Goal: Transaction & Acquisition: Purchase product/service

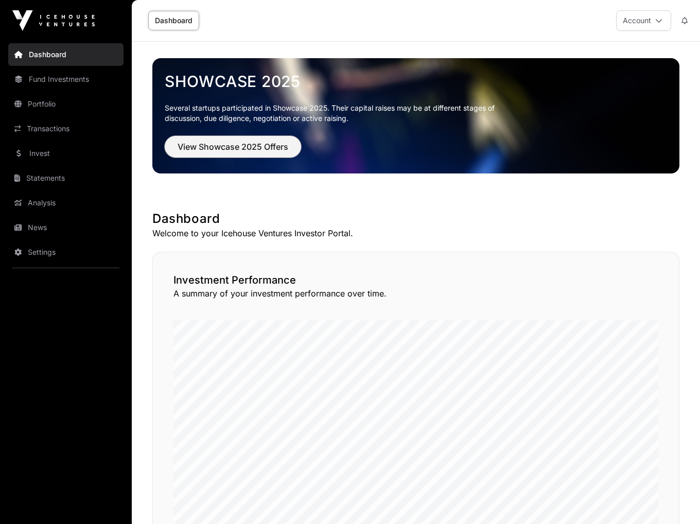
click at [243, 148] on span "View Showcase 2025 Offers" at bounding box center [232, 146] width 111 height 12
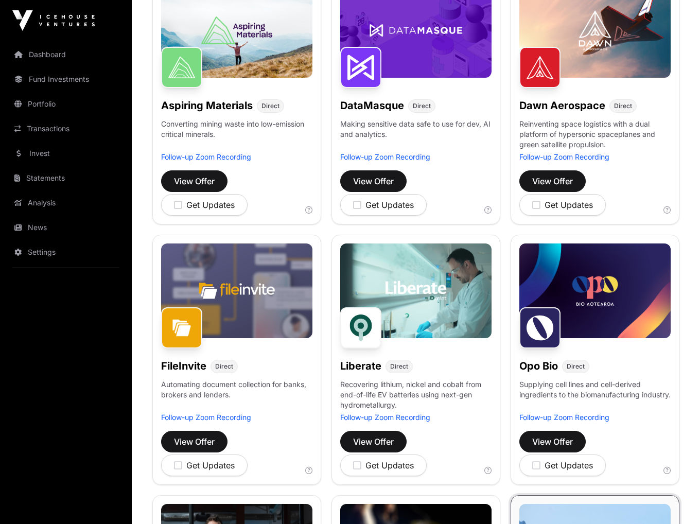
scroll to position [187, 0]
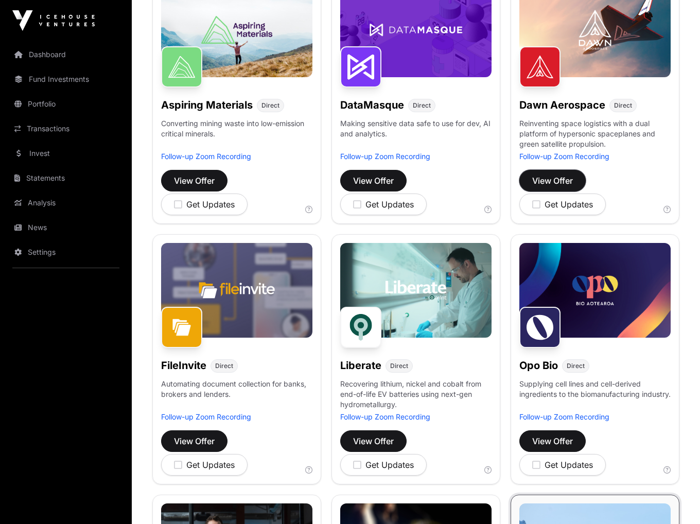
click at [550, 178] on span "View Offer" at bounding box center [552, 180] width 41 height 12
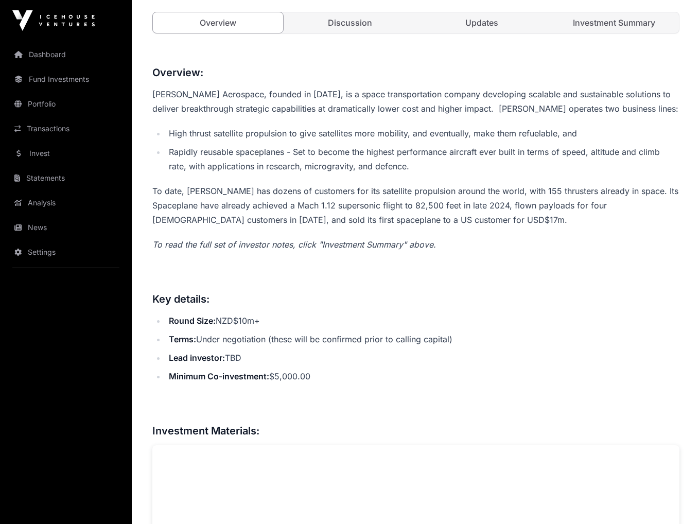
scroll to position [385, 0]
click at [612, 20] on link "Investment Summary" at bounding box center [614, 22] width 130 height 21
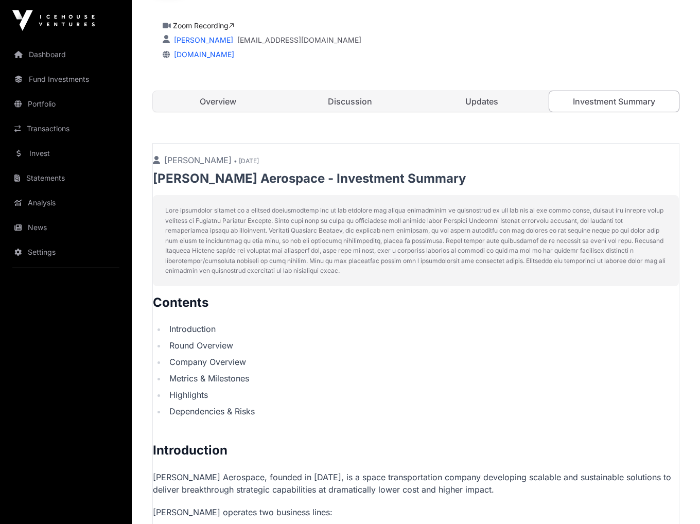
scroll to position [306, 0]
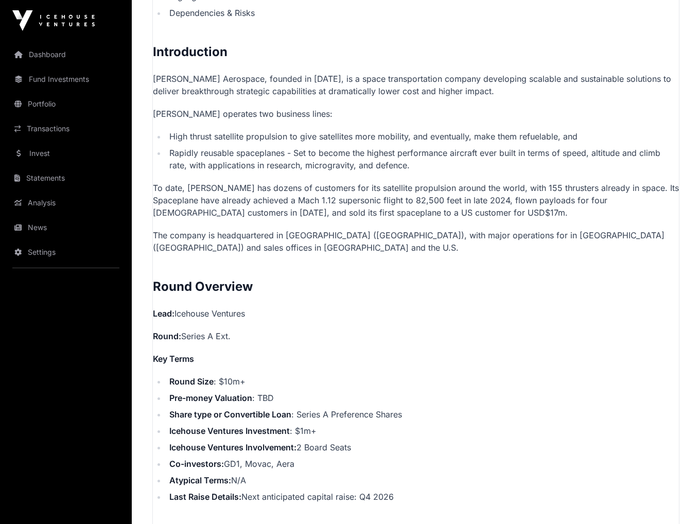
click at [225, 11] on li "Dependencies & Risks" at bounding box center [422, 13] width 512 height 12
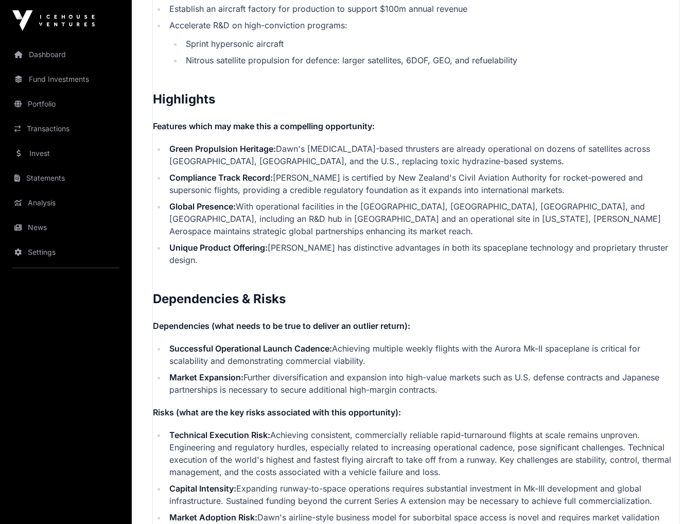
scroll to position [2289, 0]
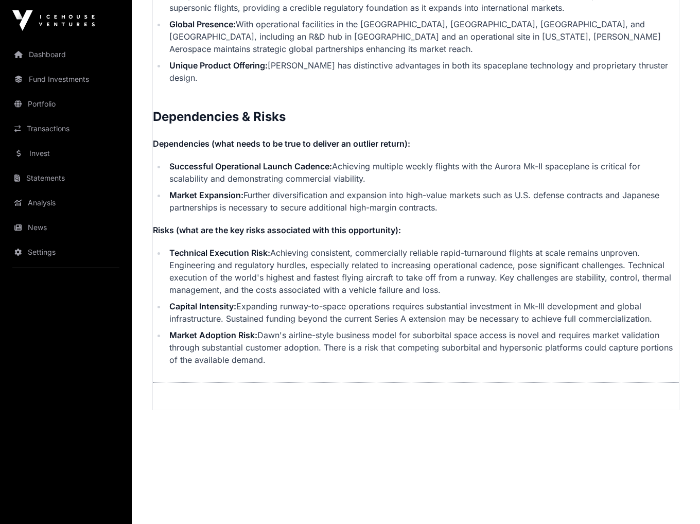
click at [503, 224] on p "Risks (what are the key risks associated with this opportunity):" at bounding box center [416, 230] width 526 height 12
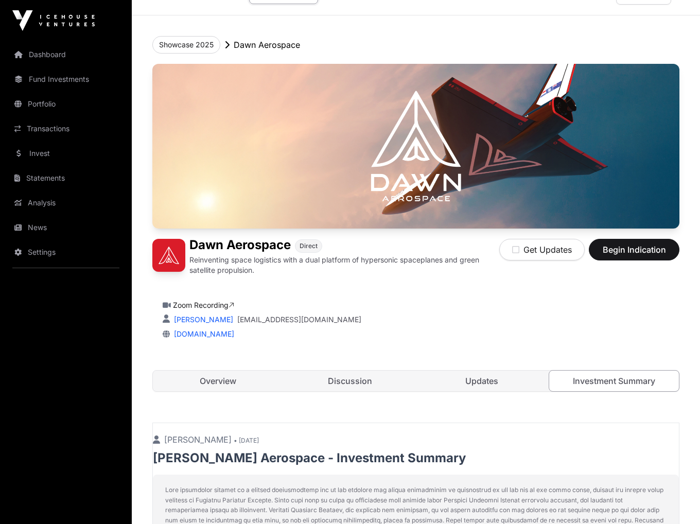
scroll to position [0, 0]
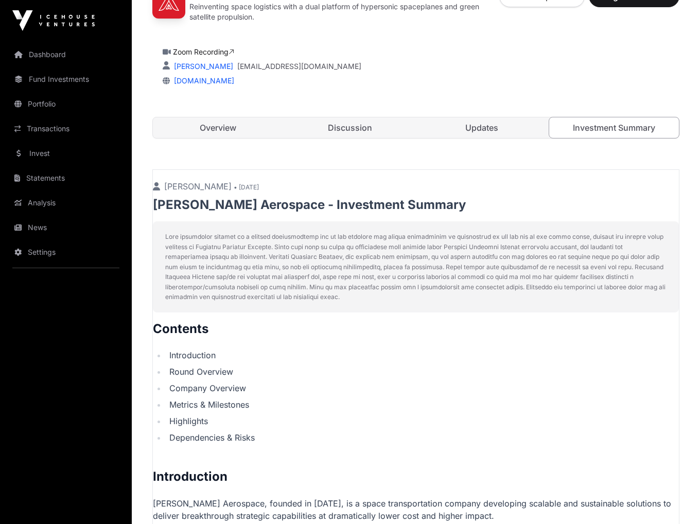
click at [473, 122] on link "Updates" at bounding box center [482, 127] width 130 height 21
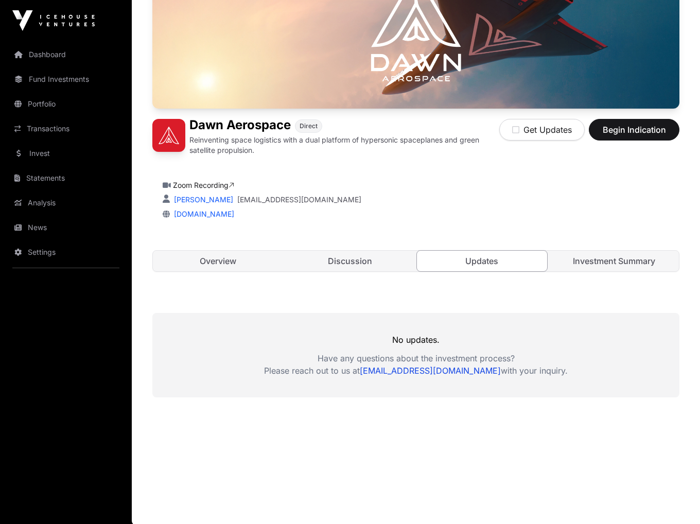
click at [322, 257] on link "Discussion" at bounding box center [350, 261] width 130 height 21
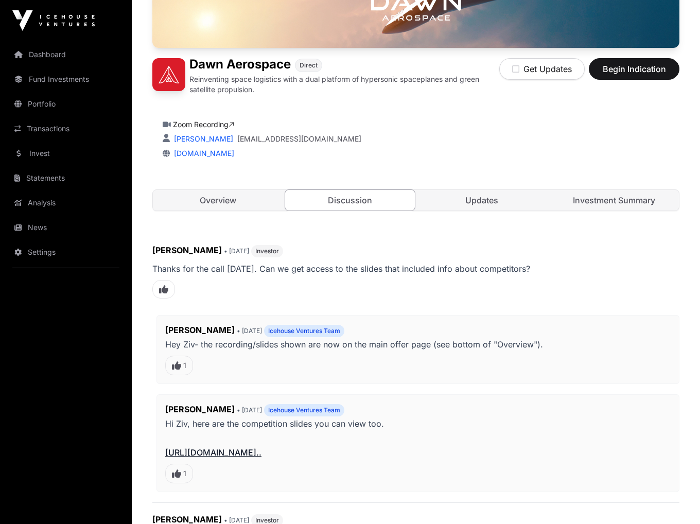
scroll to position [207, 0]
click at [231, 202] on link "Overview" at bounding box center [218, 199] width 130 height 21
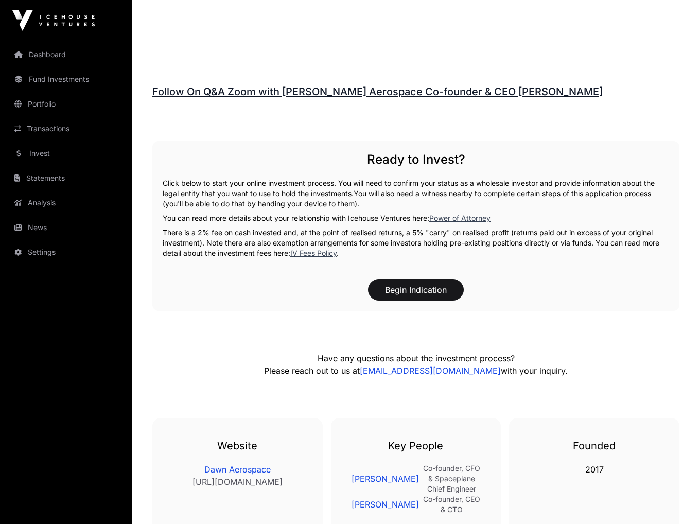
scroll to position [1441, 0]
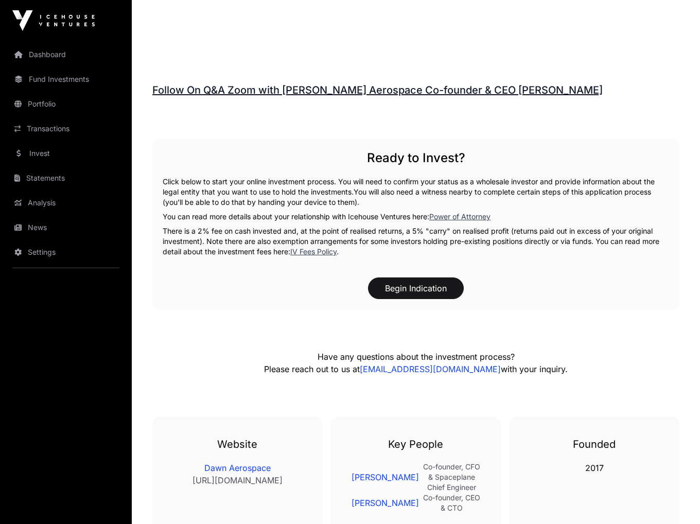
click at [366, 233] on p "There is a 2% fee on cash invested and, at the point of realised returns, a 5% …" at bounding box center [416, 241] width 506 height 31
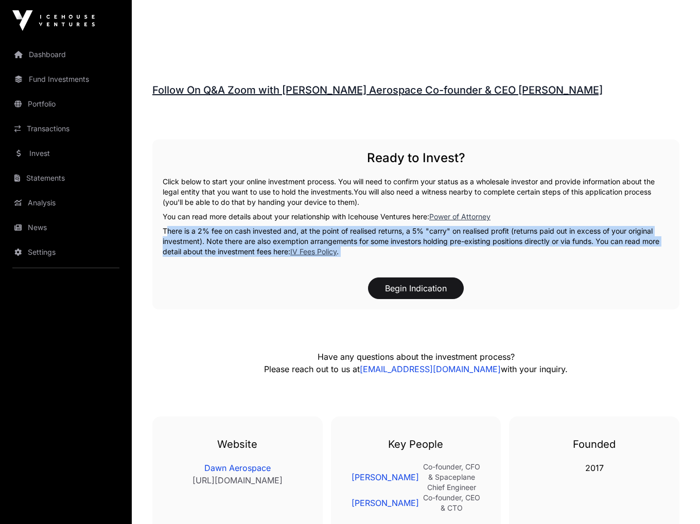
click at [366, 233] on p "There is a 2% fee on cash invested and, at the point of realised returns, a 5% …" at bounding box center [416, 241] width 506 height 31
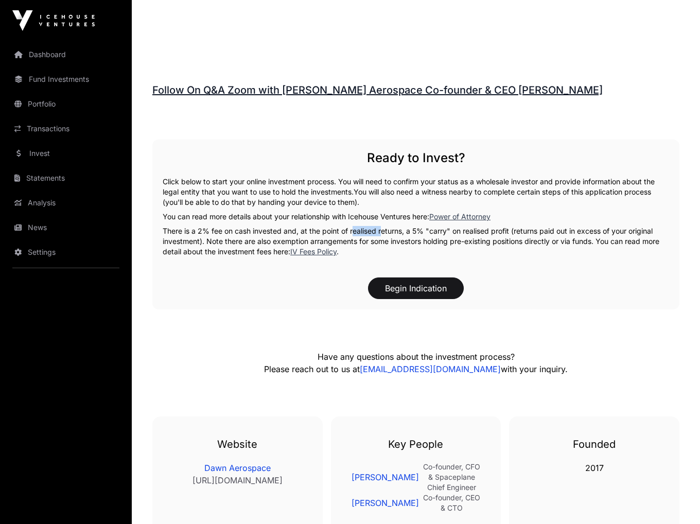
click at [366, 233] on p "There is a 2% fee on cash invested and, at the point of realised returns, a 5% …" at bounding box center [416, 241] width 506 height 31
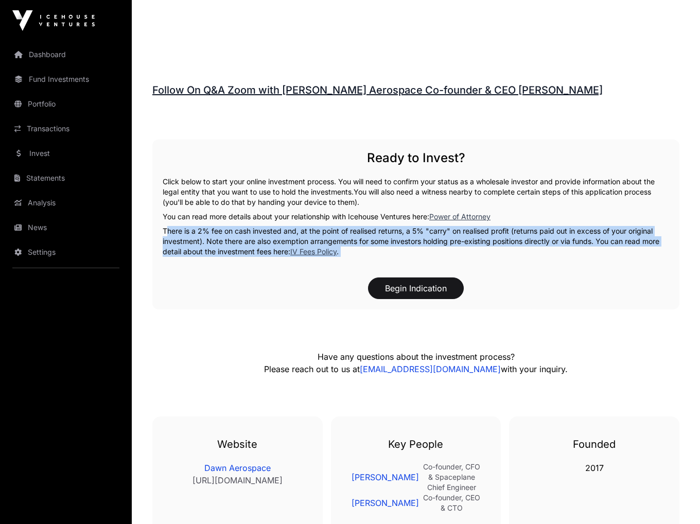
click at [366, 233] on p "There is a 2% fee on cash invested and, at the point of realised returns, a 5% …" at bounding box center [416, 241] width 506 height 31
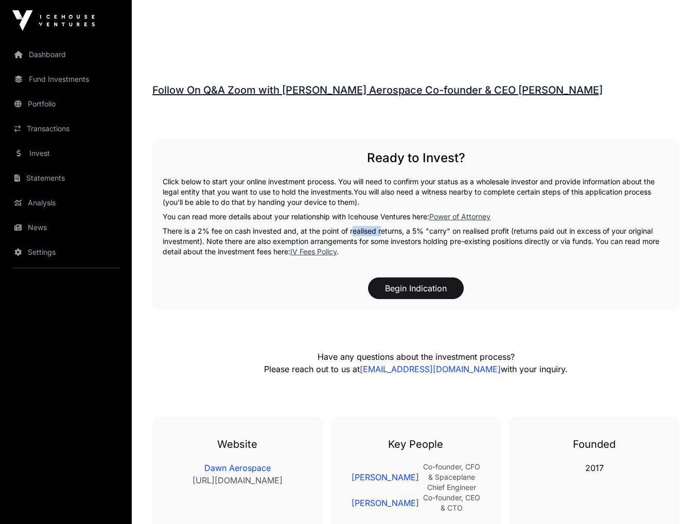
click at [366, 233] on p "There is a 2% fee on cash invested and, at the point of realised returns, a 5% …" at bounding box center [416, 241] width 506 height 31
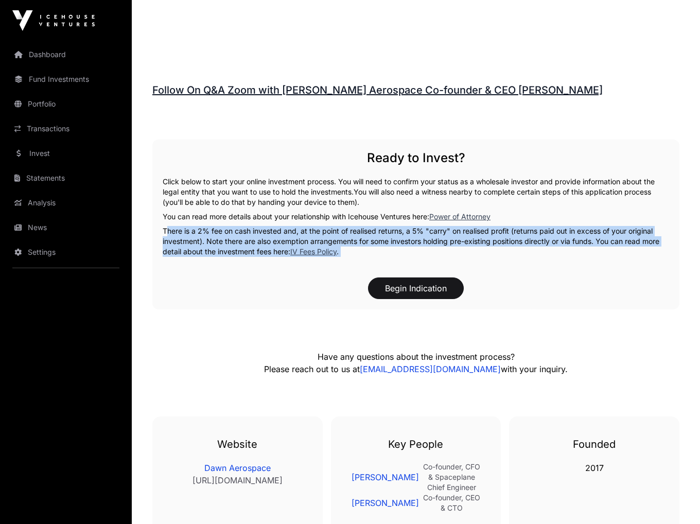
click at [366, 233] on p "There is a 2% fee on cash invested and, at the point of realised returns, a 5% …" at bounding box center [416, 241] width 506 height 31
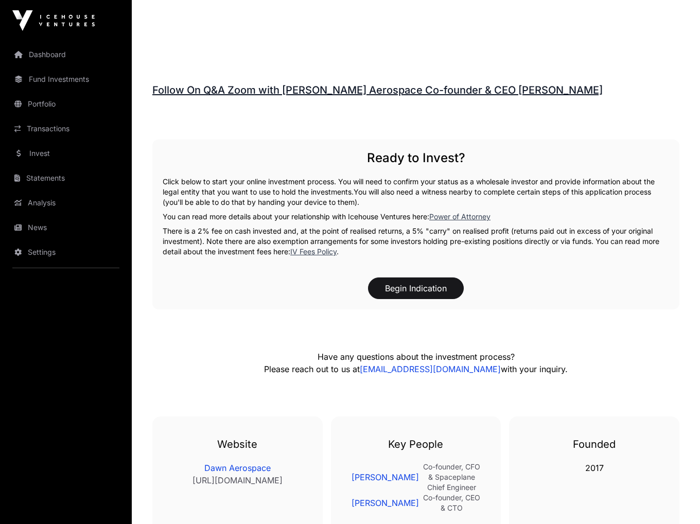
click at [318, 188] on p "Click below to start your online investment process. You will need to confirm y…" at bounding box center [416, 191] width 506 height 31
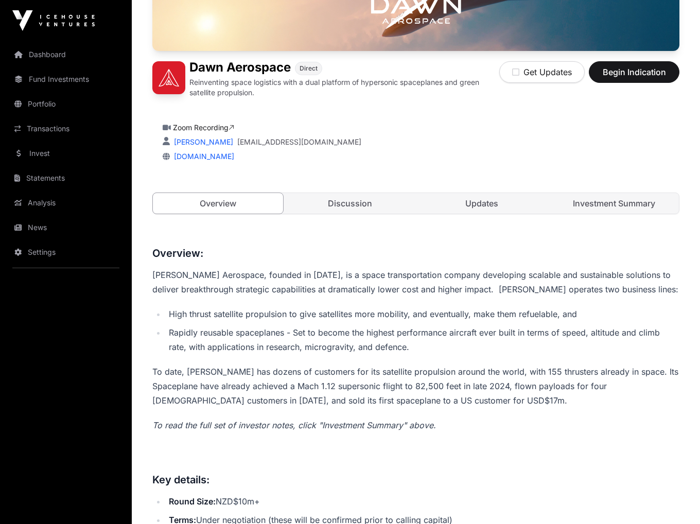
scroll to position [205, 0]
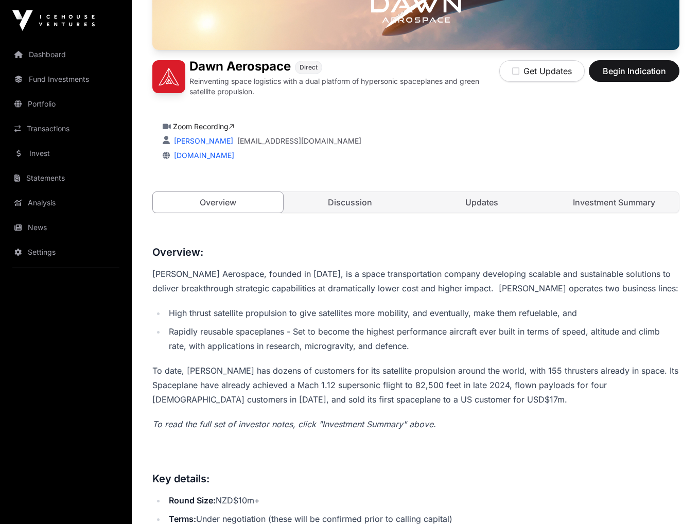
click at [370, 195] on link "Discussion" at bounding box center [350, 202] width 130 height 21
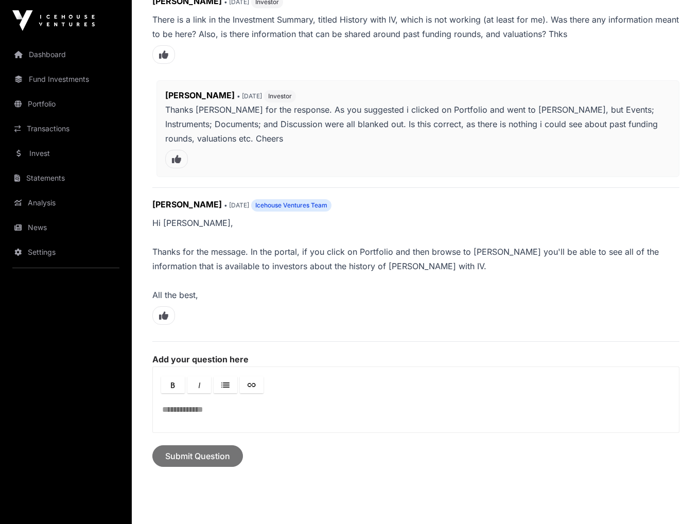
scroll to position [790, 0]
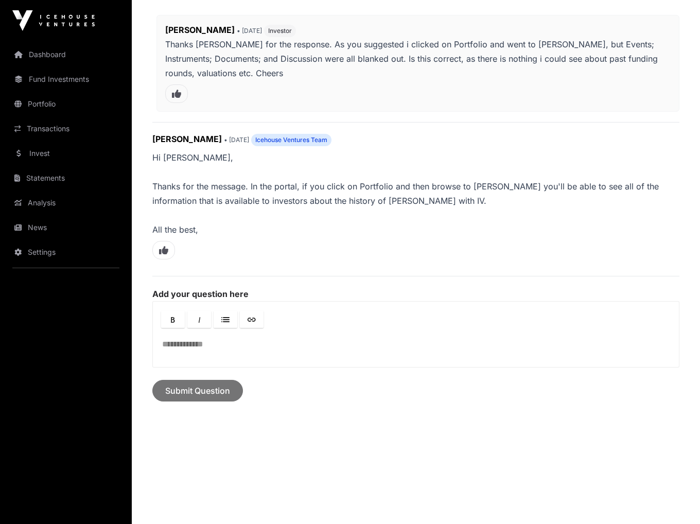
click at [348, 183] on p "Hi [PERSON_NAME], Thanks for the message. In the portal, if you click on Portfo…" at bounding box center [415, 193] width 527 height 86
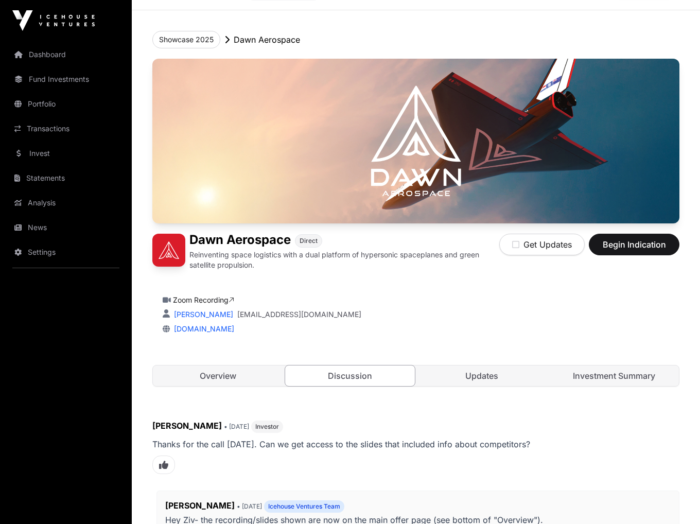
scroll to position [0, 0]
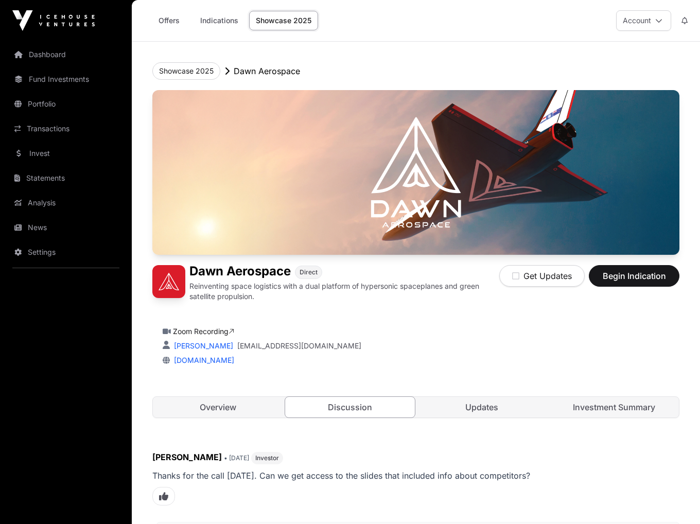
click at [76, 105] on link "Portfolio" at bounding box center [65, 104] width 115 height 23
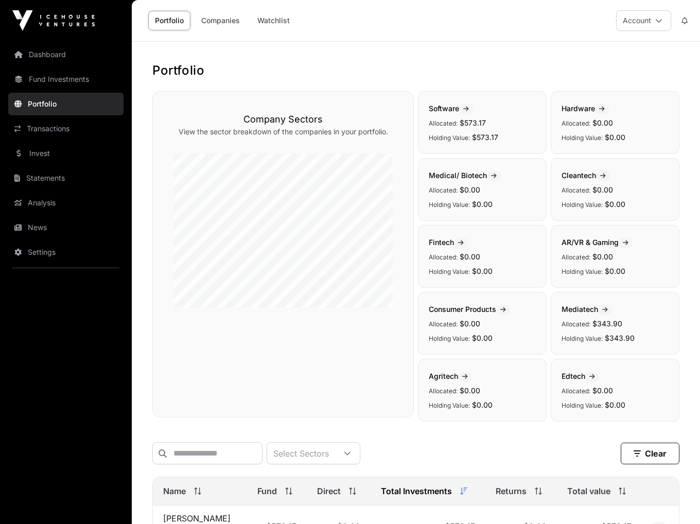
click at [228, 21] on link "Companies" at bounding box center [220, 21] width 52 height 20
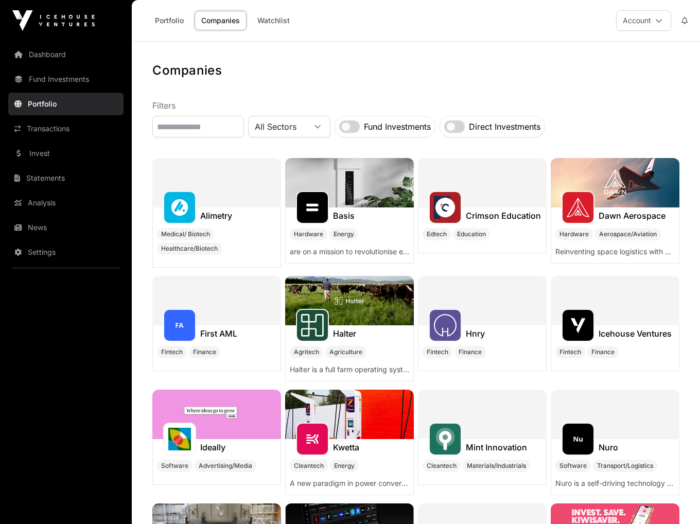
click at [348, 73] on h1 "Companies" at bounding box center [415, 70] width 527 height 16
click at [645, 237] on span "Aerospace/Aviation" at bounding box center [628, 234] width 58 height 8
click at [637, 198] on img at bounding box center [614, 182] width 129 height 49
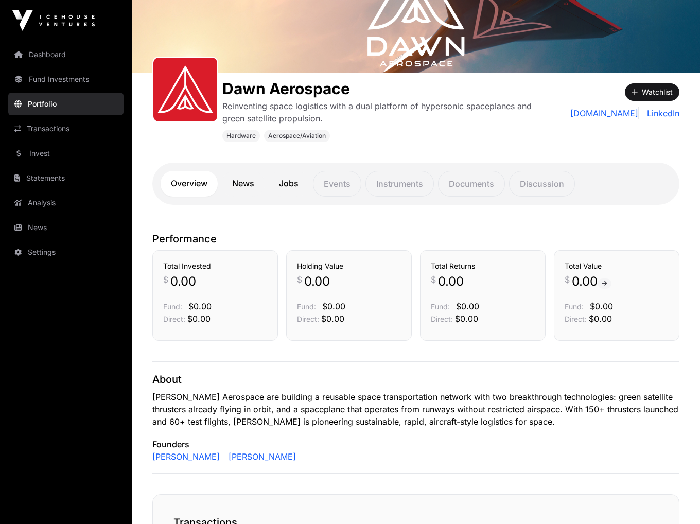
scroll to position [101, 0]
click at [485, 187] on p "Documents" at bounding box center [471, 183] width 67 height 26
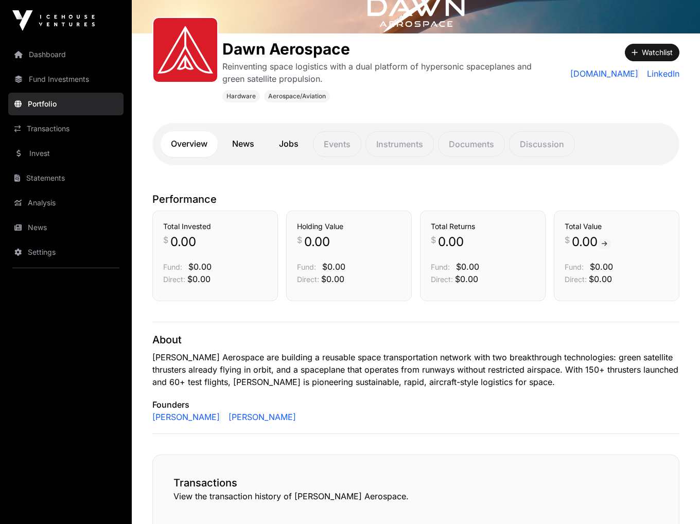
scroll to position [449, 0]
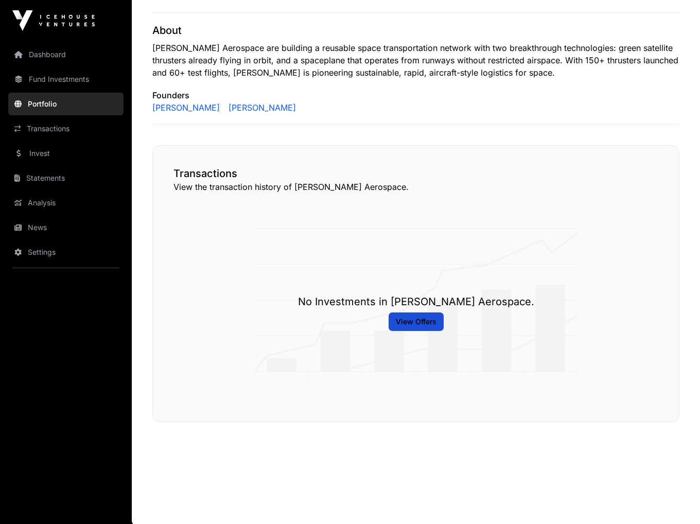
click at [429, 320] on span "View Offers" at bounding box center [416, 321] width 41 height 10
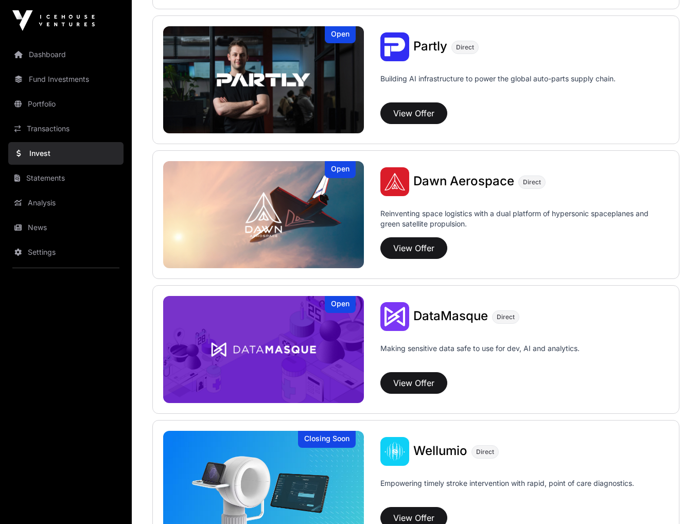
scroll to position [926, 0]
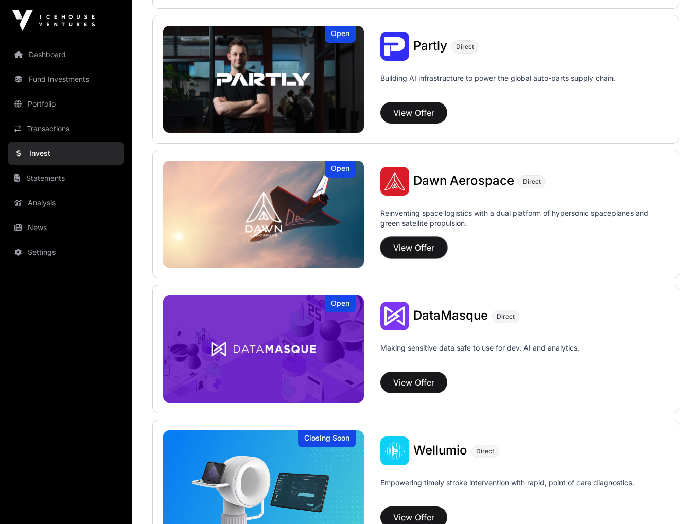
click at [412, 237] on button "View Offer" at bounding box center [413, 248] width 67 height 22
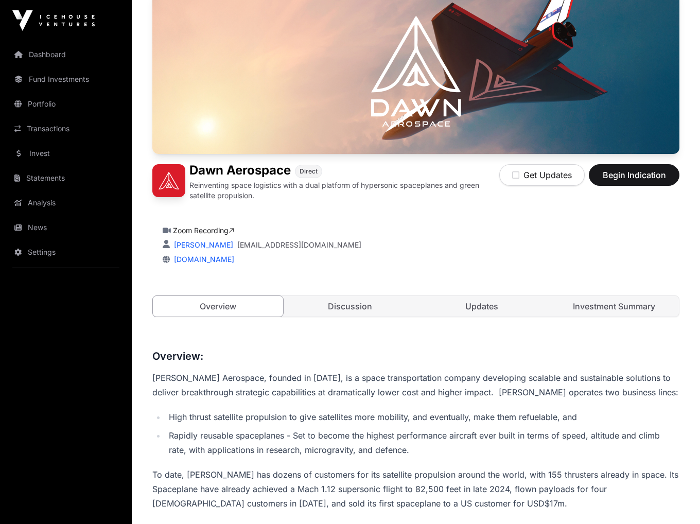
scroll to position [101, 0]
click at [631, 185] on div "Get Updates Begin Indication" at bounding box center [589, 182] width 180 height 37
click at [630, 169] on span "Begin Indication" at bounding box center [633, 175] width 65 height 12
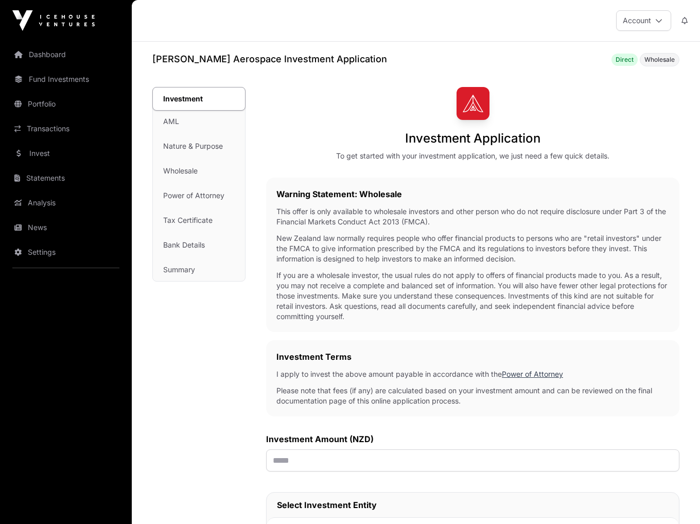
click at [66, 100] on link "Portfolio" at bounding box center [65, 104] width 115 height 23
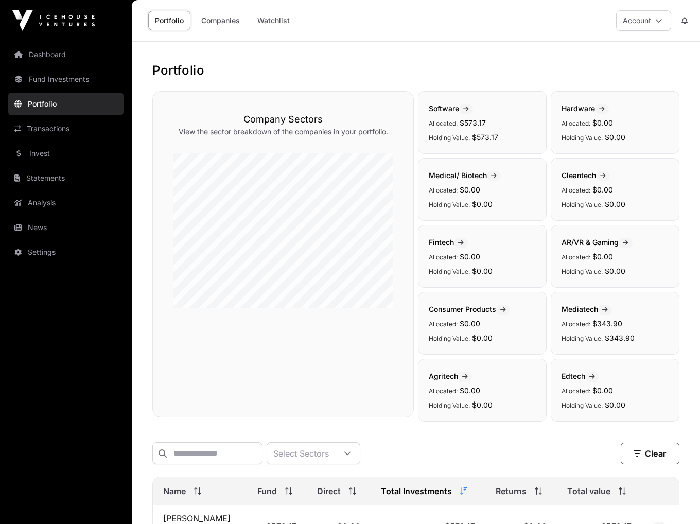
click at [44, 83] on link "Fund Investments" at bounding box center [65, 79] width 115 height 23
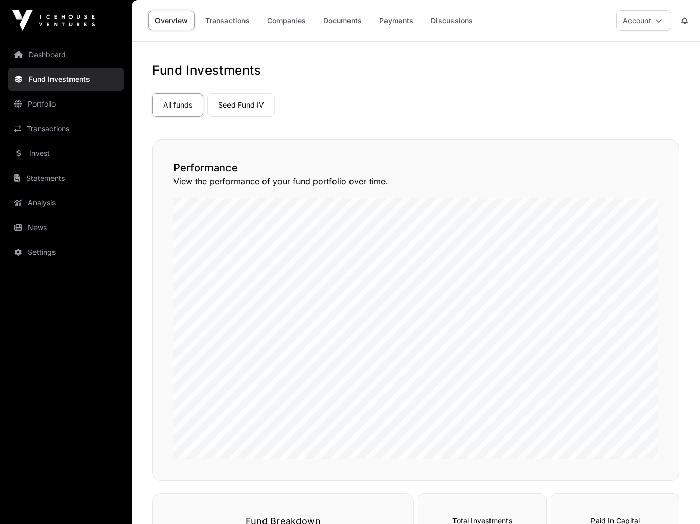
click at [248, 105] on link "Seed Fund IV" at bounding box center [240, 105] width 67 height 24
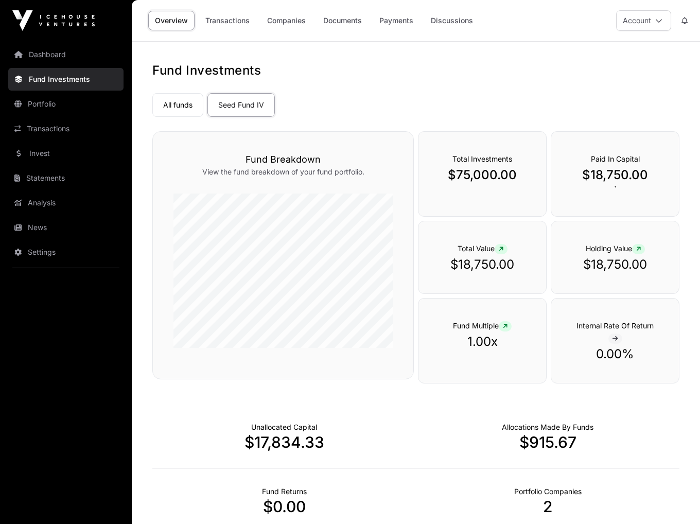
click at [284, 20] on link "Companies" at bounding box center [286, 21] width 52 height 20
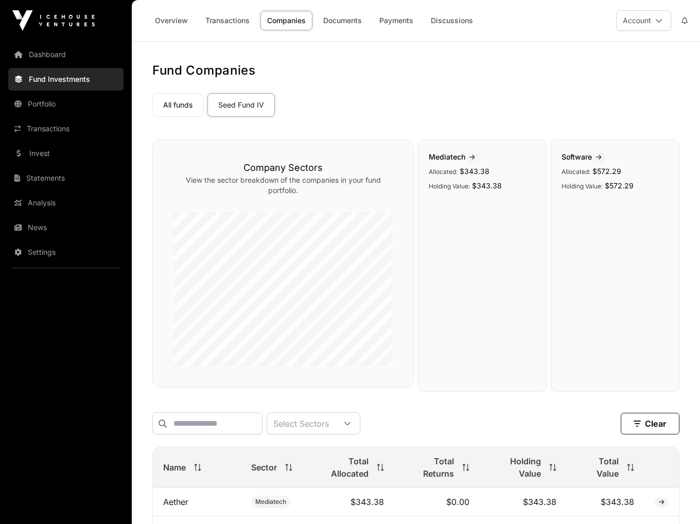
click at [348, 25] on link "Documents" at bounding box center [342, 21] width 52 height 20
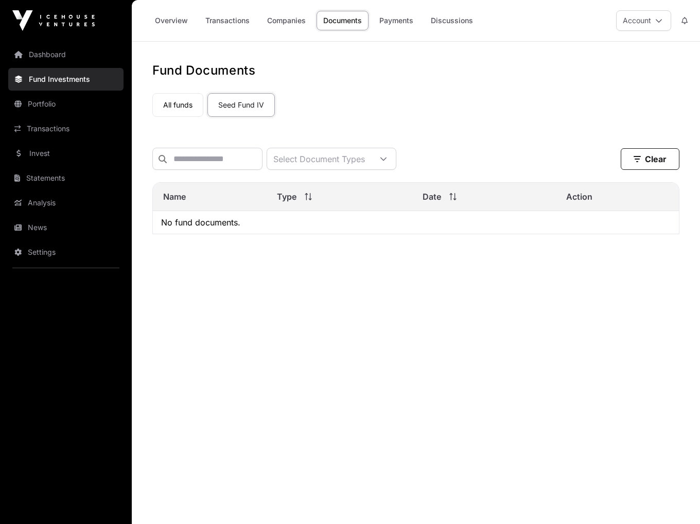
click at [397, 25] on link "Payments" at bounding box center [395, 21] width 47 height 20
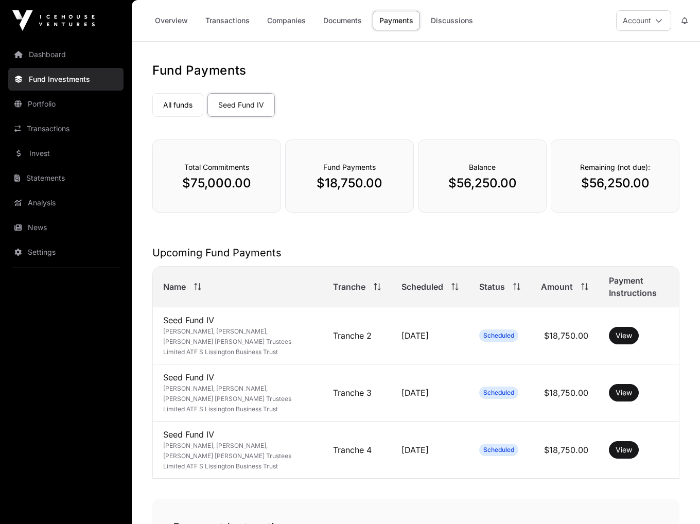
click at [70, 54] on link "Dashboard" at bounding box center [65, 54] width 115 height 23
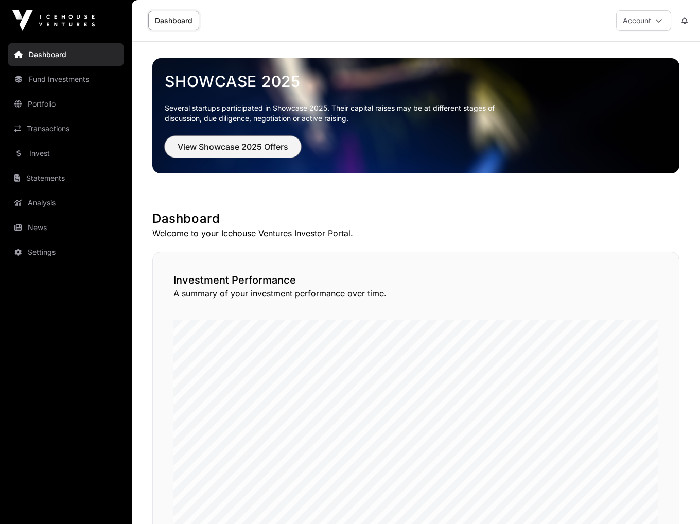
click at [287, 138] on button "View Showcase 2025 Offers" at bounding box center [233, 147] width 136 height 22
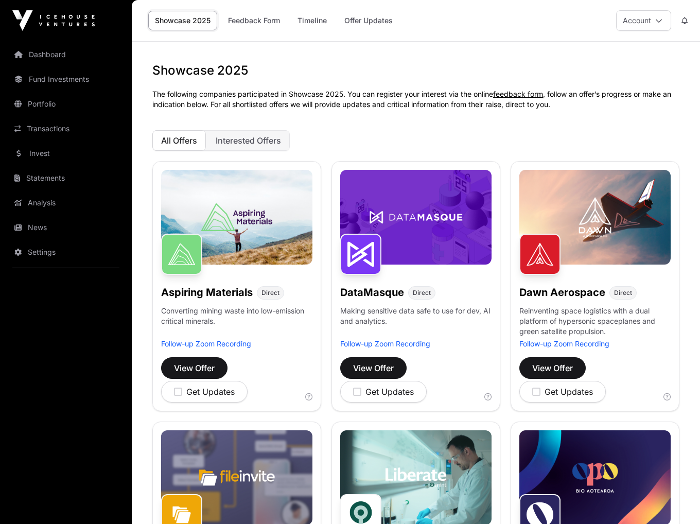
click at [617, 250] on img at bounding box center [594, 217] width 151 height 95
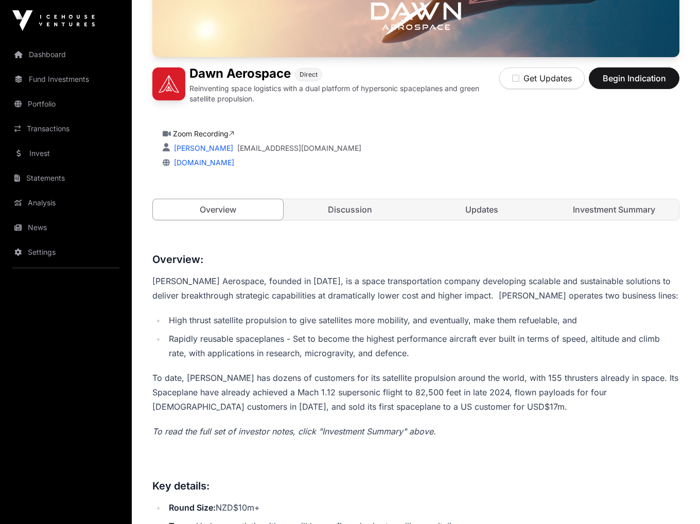
scroll to position [197, 0]
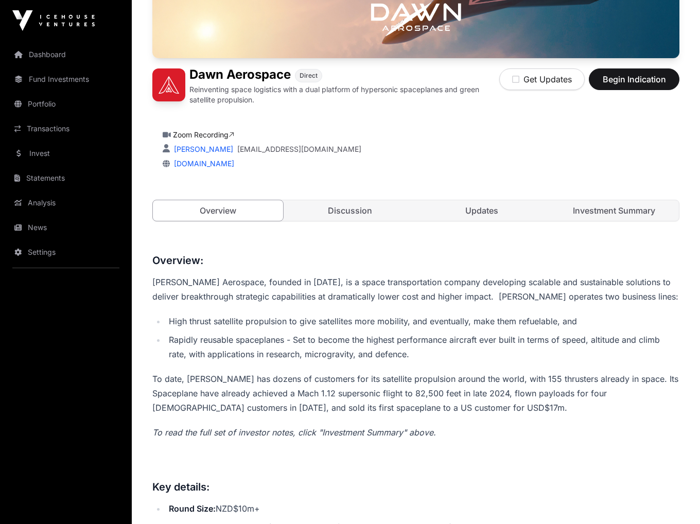
click at [621, 205] on link "Investment Summary" at bounding box center [614, 210] width 130 height 21
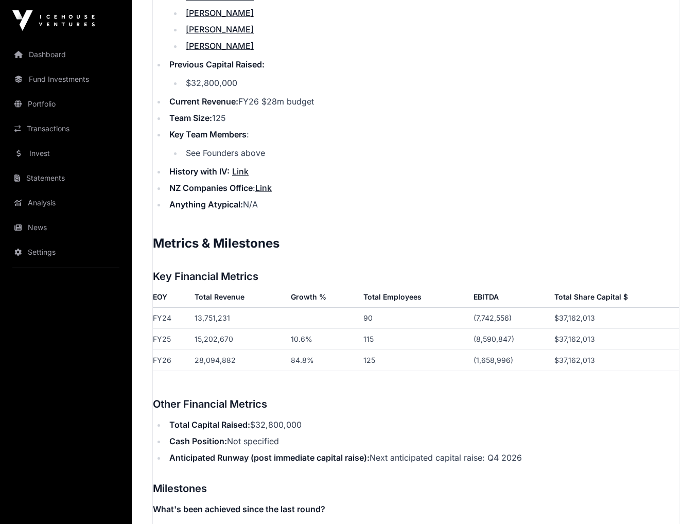
scroll to position [1430, 0]
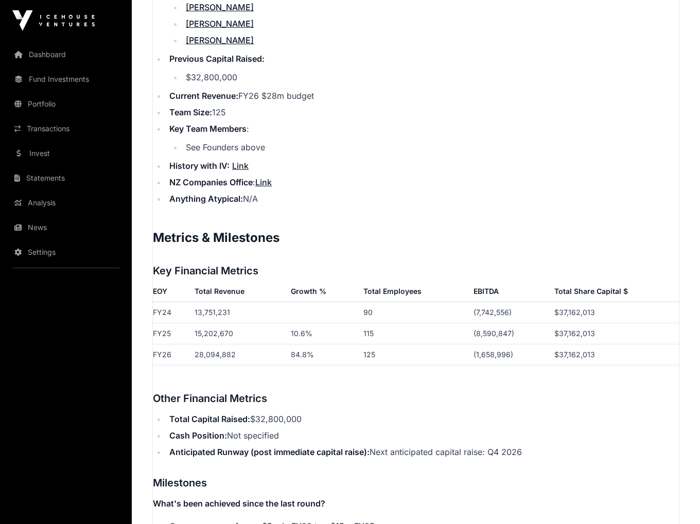
click at [237, 165] on link "Link" at bounding box center [240, 166] width 16 height 10
click at [386, 155] on ul "Corporate Structure: Limited Company Date Incorporated: [DATE] Founder(s): [PER…" at bounding box center [416, 17] width 526 height 375
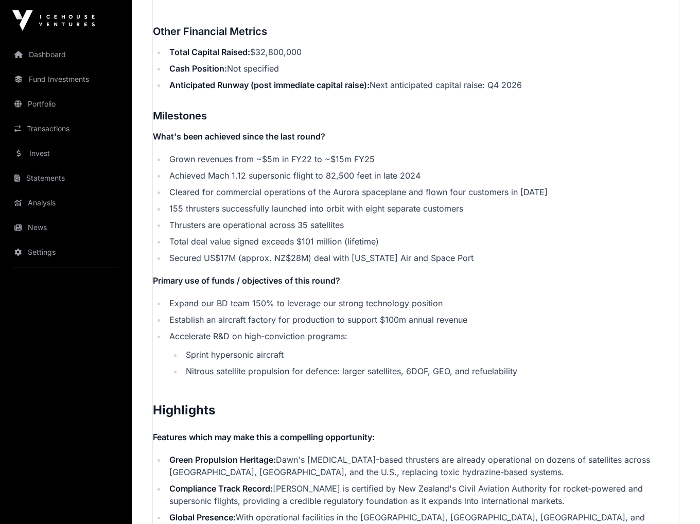
scroll to position [1798, 0]
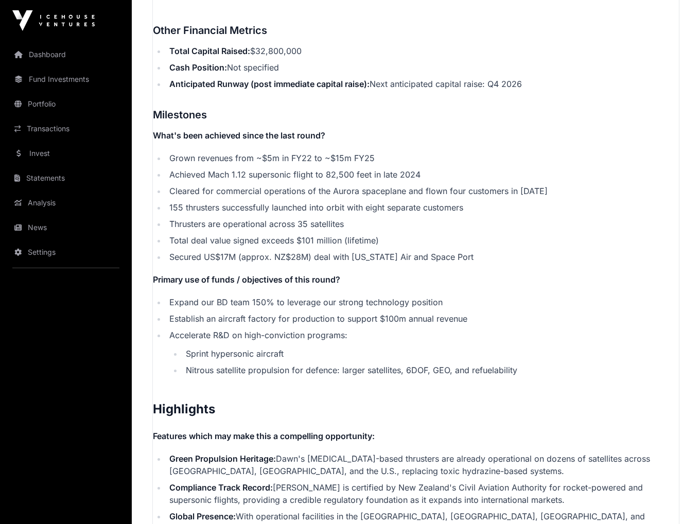
click at [358, 211] on li "155 thrusters successfully launched into orbit with eight separate customers" at bounding box center [422, 207] width 512 height 12
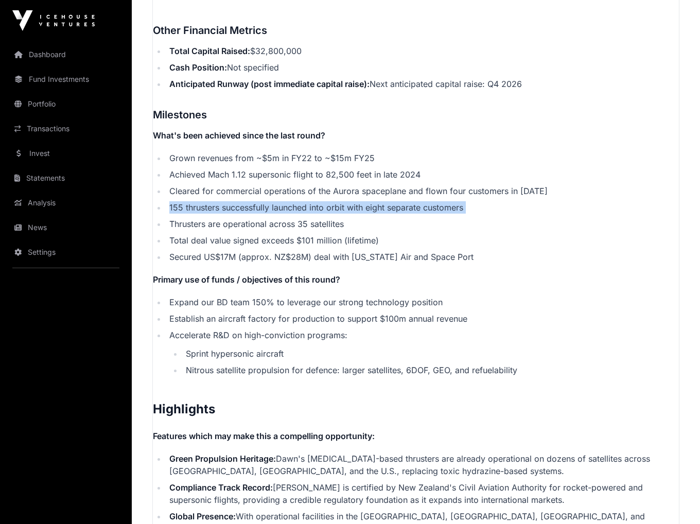
click at [358, 211] on li "155 thrusters successfully launched into orbit with eight separate customers" at bounding box center [422, 207] width 512 height 12
click at [373, 210] on li "155 thrusters successfully launched into orbit with eight separate customers" at bounding box center [422, 207] width 512 height 12
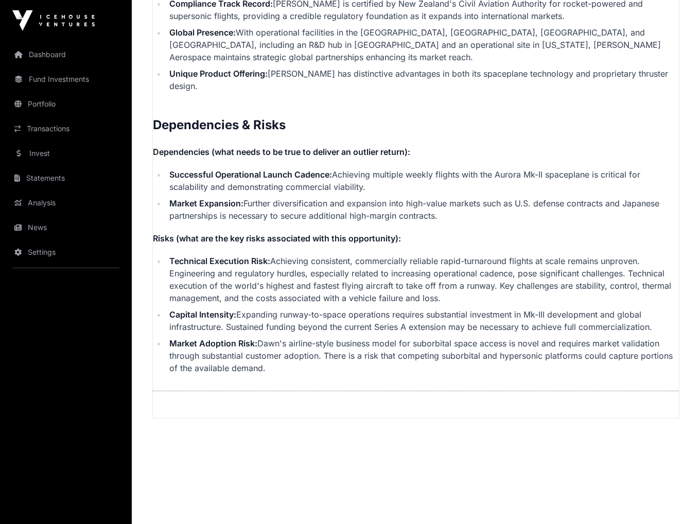
scroll to position [2289, 0]
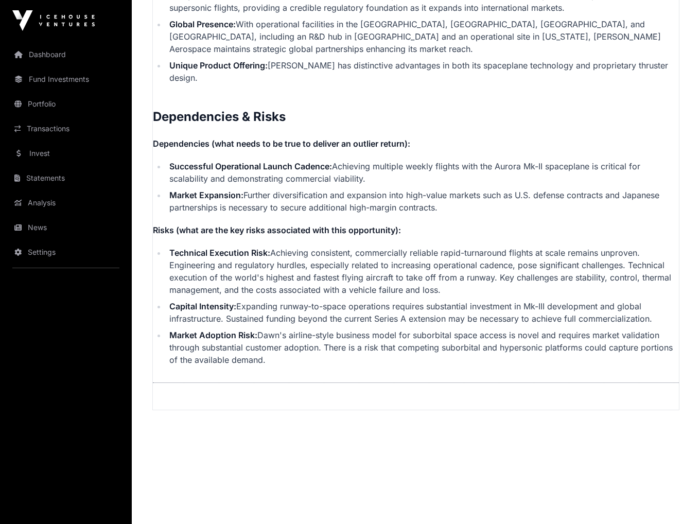
click at [379, 189] on li "Market Expansion: Further diversification and expansion into high-value markets…" at bounding box center [422, 201] width 512 height 25
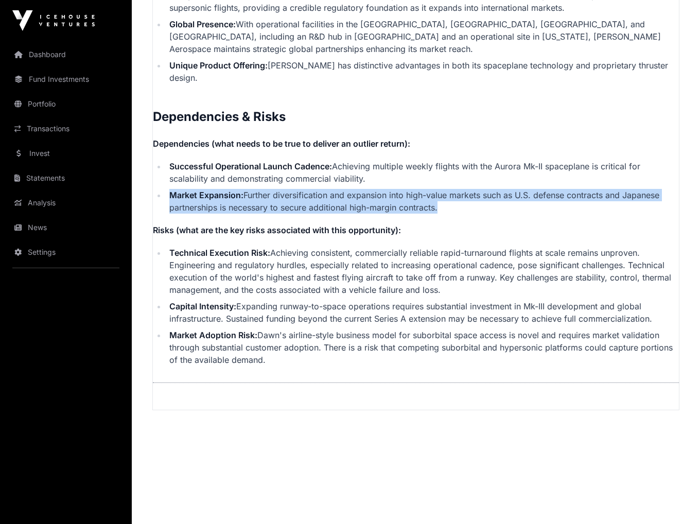
click at [379, 189] on li "Market Expansion: Further diversification and expansion into high-value markets…" at bounding box center [422, 201] width 512 height 25
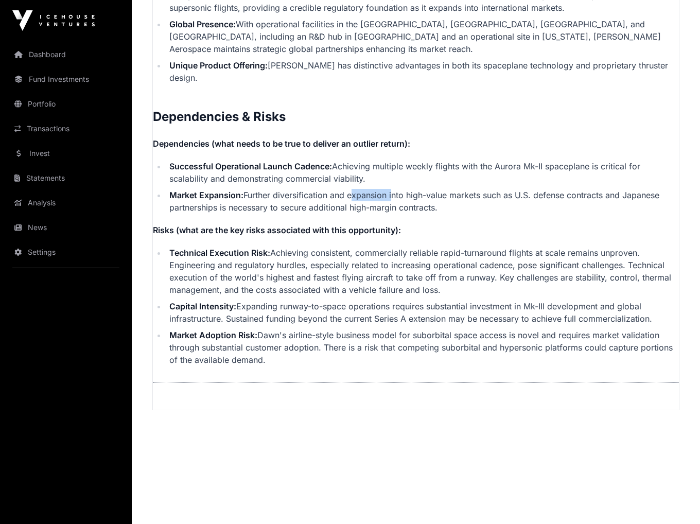
click at [379, 189] on li "Market Expansion: Further diversification and expansion into high-value markets…" at bounding box center [422, 201] width 512 height 25
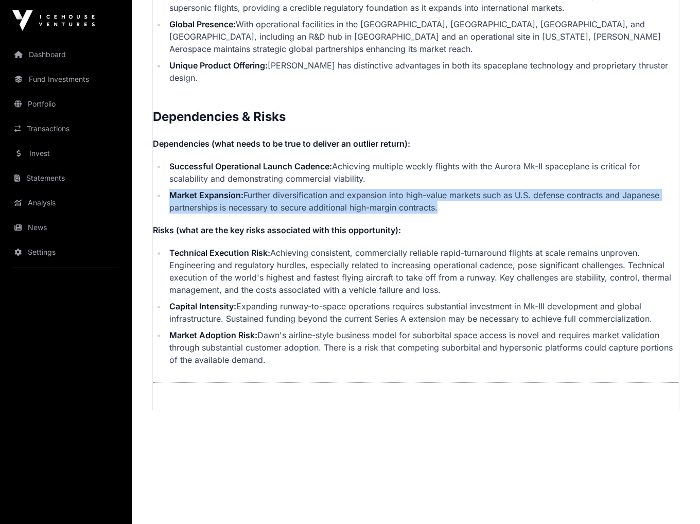
click at [379, 189] on li "Market Expansion: Further diversification and expansion into high-value markets…" at bounding box center [422, 201] width 512 height 25
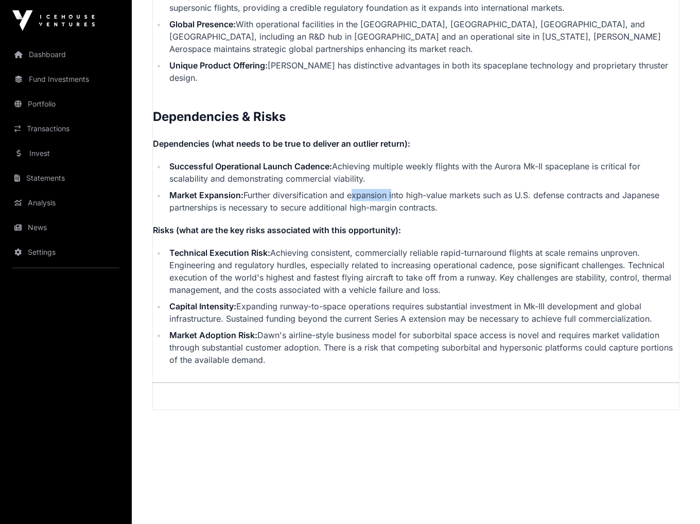
click at [379, 189] on li "Market Expansion: Further diversification and expansion into high-value markets…" at bounding box center [422, 201] width 512 height 25
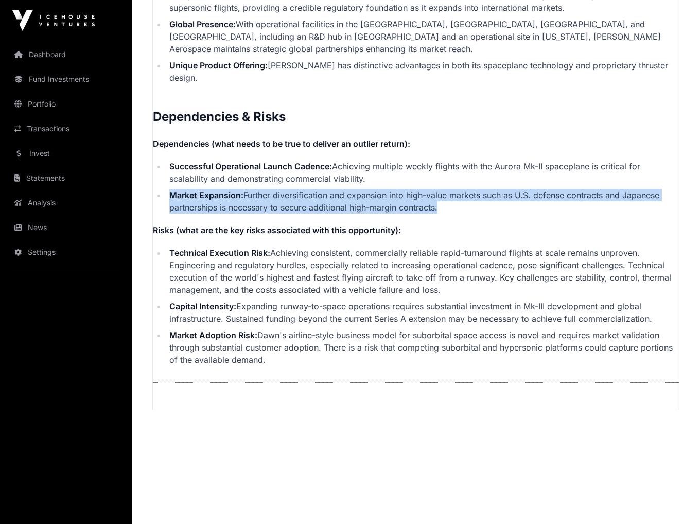
click at [379, 189] on li "Market Expansion: Further diversification and expansion into high-value markets…" at bounding box center [422, 201] width 512 height 25
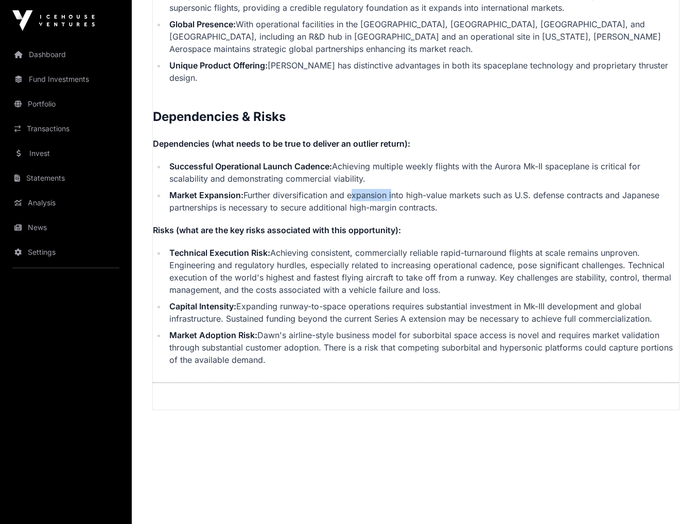
click at [379, 189] on li "Market Expansion: Further diversification and expansion into high-value markets…" at bounding box center [422, 201] width 512 height 25
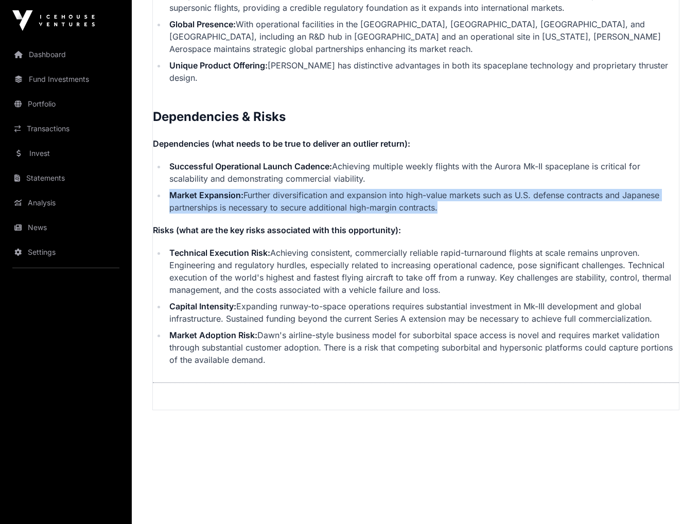
click at [379, 189] on li "Market Expansion: Further diversification and expansion into high-value markets…" at bounding box center [422, 201] width 512 height 25
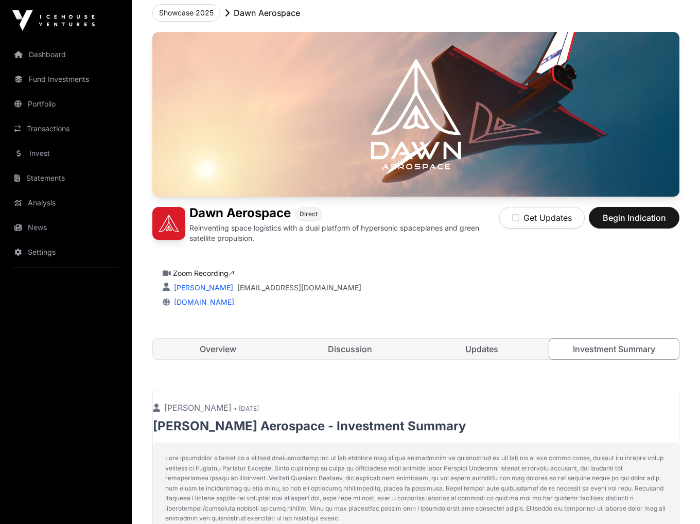
scroll to position [0, 0]
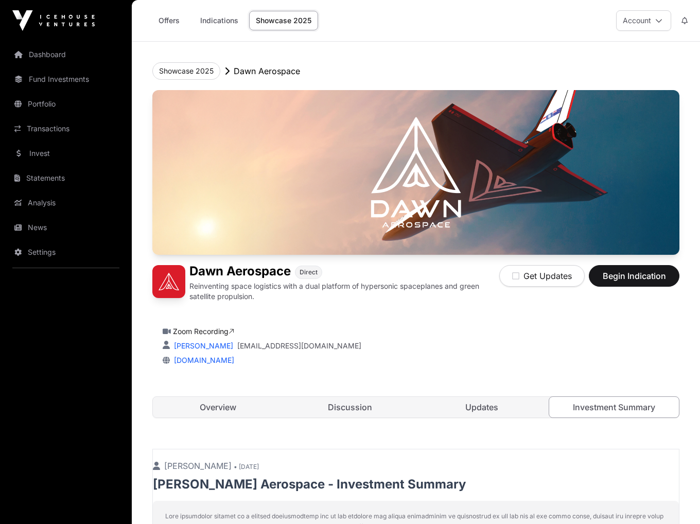
click at [387, 318] on div "Zoom Recording [PERSON_NAME] Marshall [EMAIL_ADDRESS][DOMAIN_NAME] [DOMAIN_NAME]" at bounding box center [415, 344] width 527 height 64
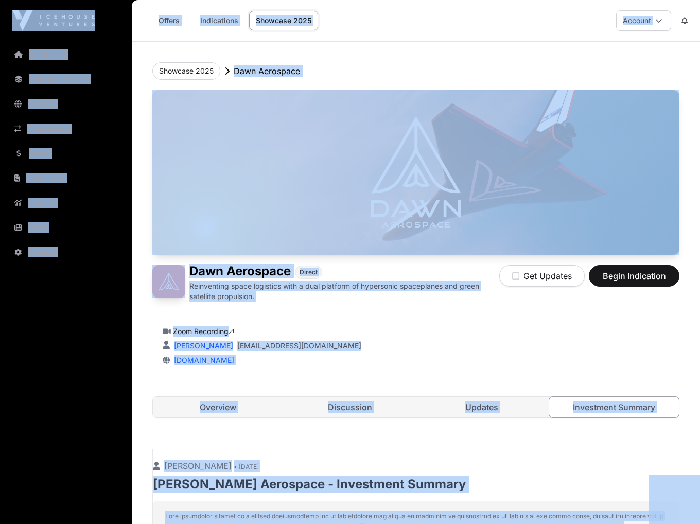
copy body "Loremipsu Dolo Sitametcons Adipiscin Elitseddoeiu Tempor Incididunt Utlabore Et…"
click at [510, 329] on div "Zoom Recording" at bounding box center [416, 331] width 506 height 10
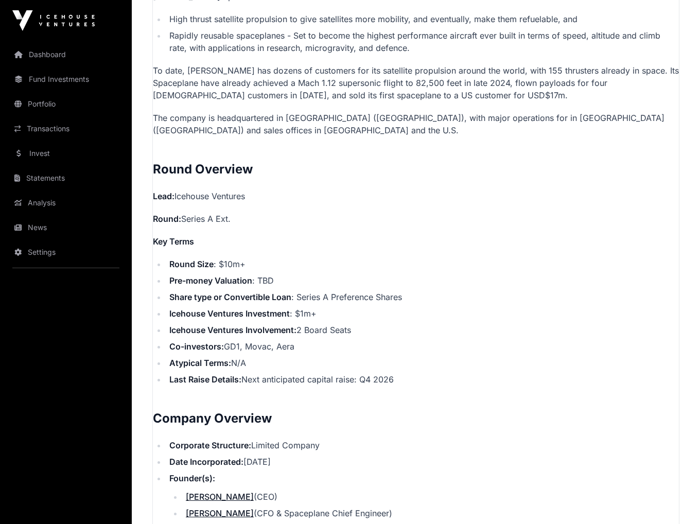
scroll to position [821, 0]
click at [251, 277] on strong "Pre-money Valuation" at bounding box center [210, 280] width 83 height 10
click at [271, 278] on li "Pre-money Valuation : TBD" at bounding box center [422, 280] width 512 height 12
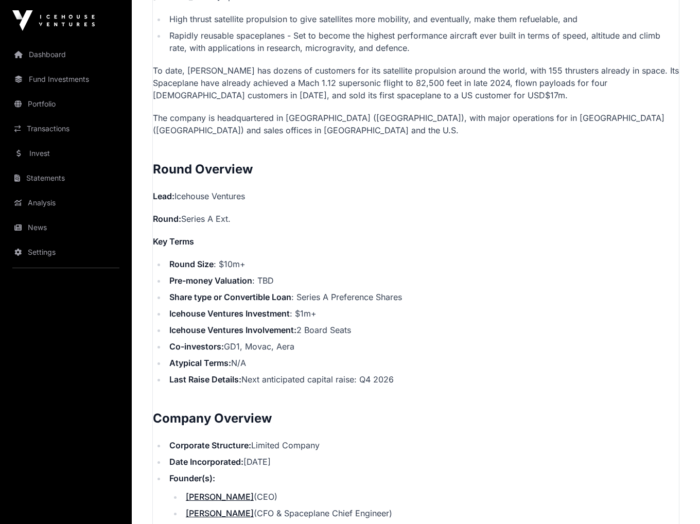
click at [271, 278] on li "Pre-money Valuation : TBD" at bounding box center [422, 280] width 512 height 12
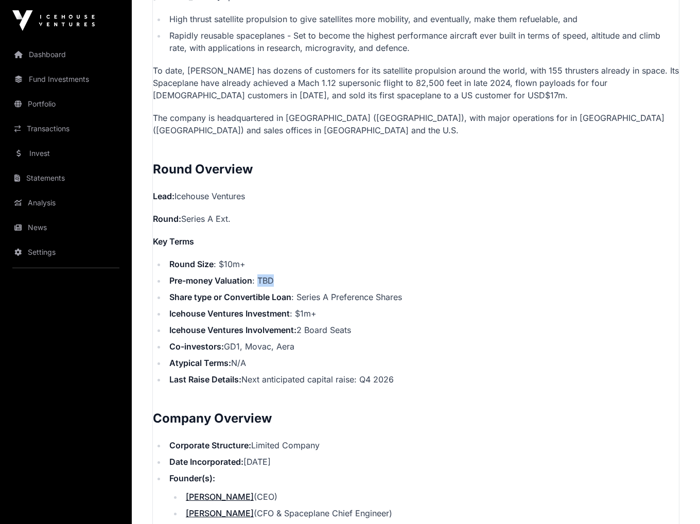
click at [271, 278] on li "Pre-money Valuation : TBD" at bounding box center [422, 280] width 512 height 12
click at [382, 268] on li "Round Size : $10m+" at bounding box center [422, 264] width 512 height 12
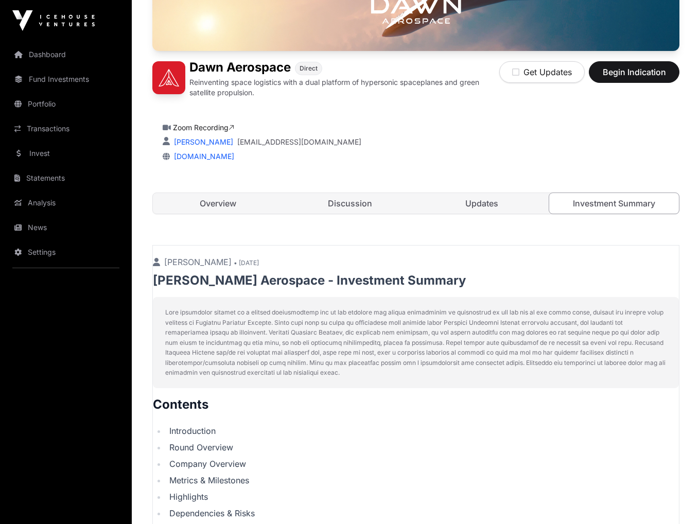
scroll to position [205, 0]
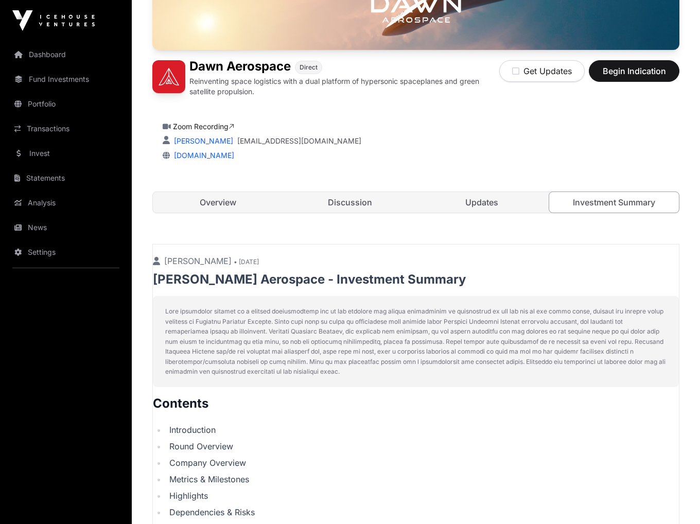
click at [342, 209] on link "Discussion" at bounding box center [350, 202] width 130 height 21
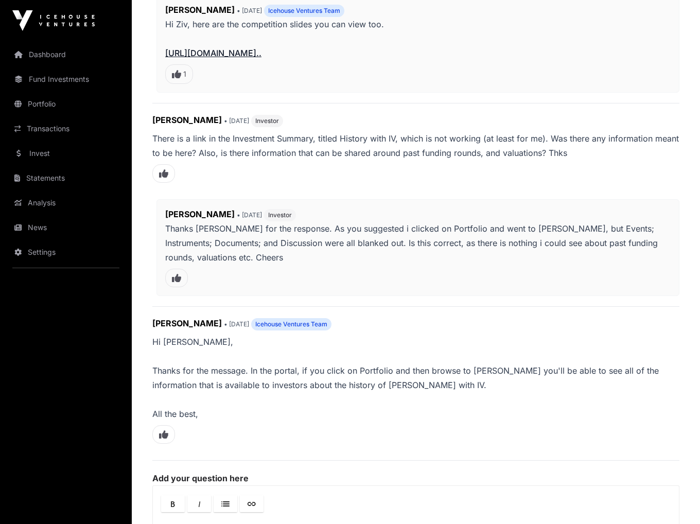
scroll to position [607, 0]
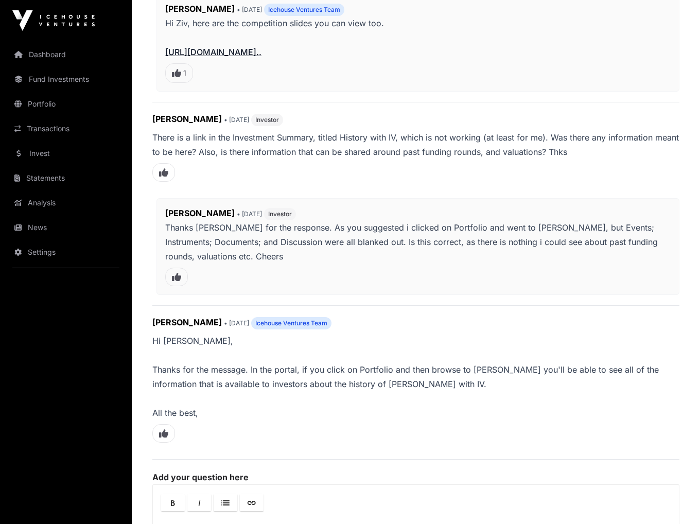
click at [54, 101] on link "Portfolio" at bounding box center [65, 104] width 115 height 23
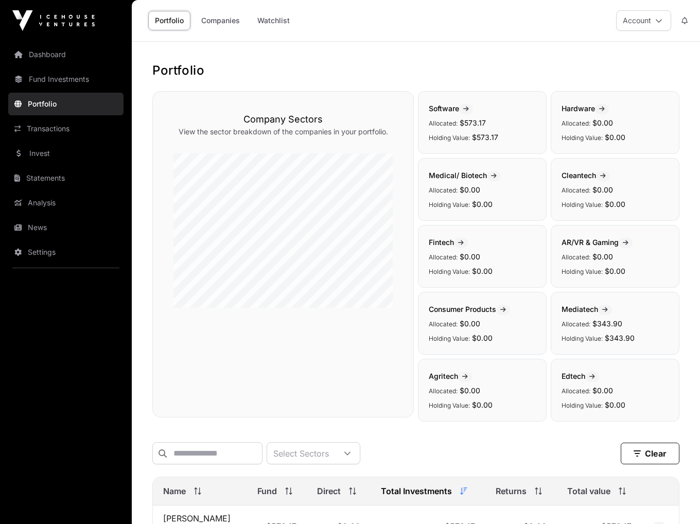
click at [218, 23] on link "Companies" at bounding box center [220, 21] width 52 height 20
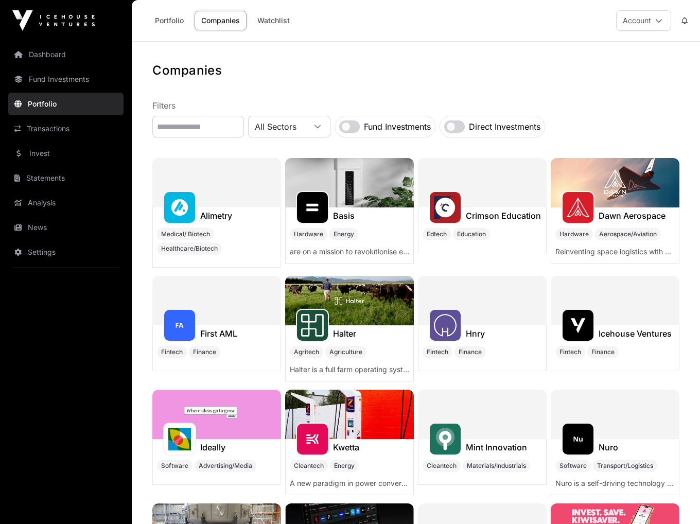
click at [610, 205] on img at bounding box center [614, 182] width 129 height 49
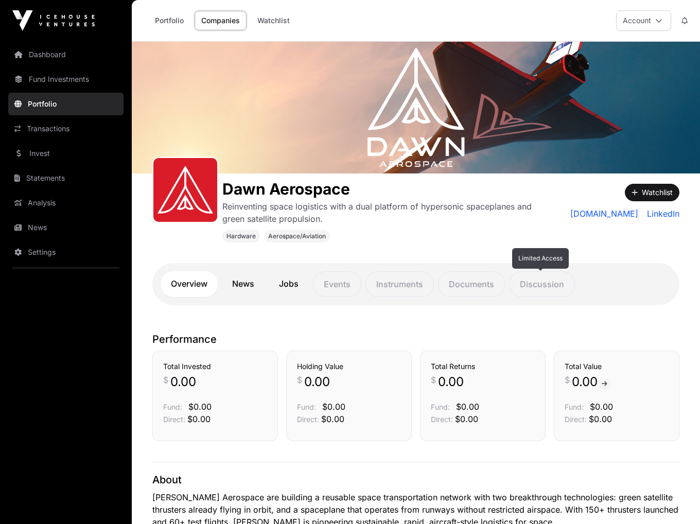
click at [536, 284] on p "Discussion" at bounding box center [542, 284] width 66 height 26
click at [498, 278] on p "Documents" at bounding box center [471, 284] width 67 height 26
click at [469, 231] on div "Hardware Aerospace/Aviation" at bounding box center [384, 235] width 325 height 13
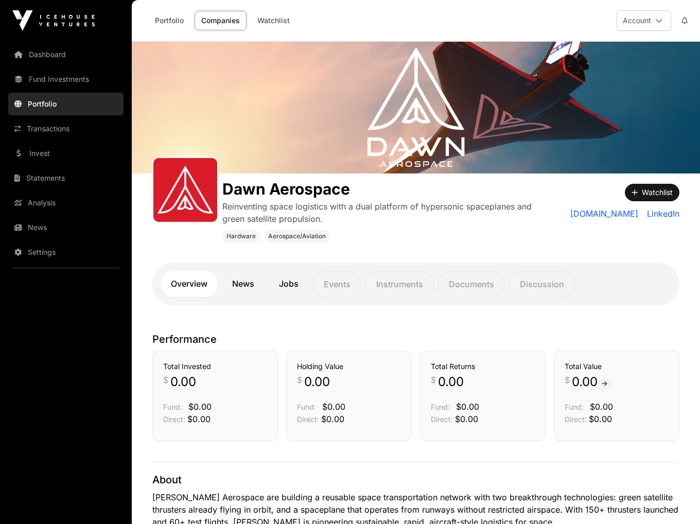
click at [59, 85] on link "Fund Investments" at bounding box center [65, 79] width 115 height 23
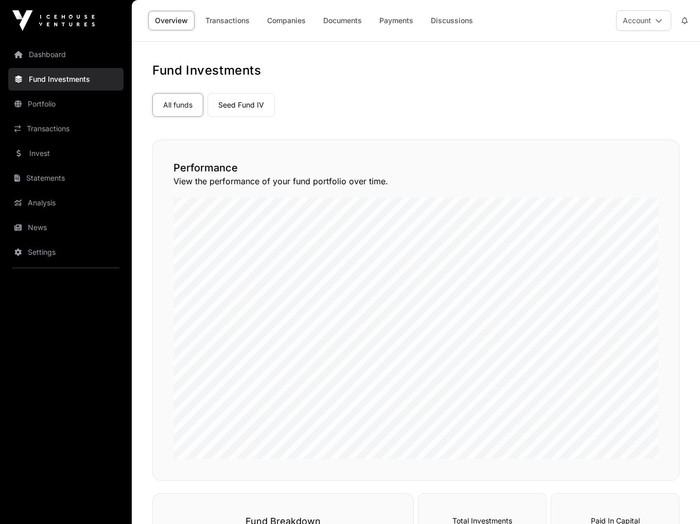
click at [284, 20] on link "Companies" at bounding box center [286, 21] width 52 height 20
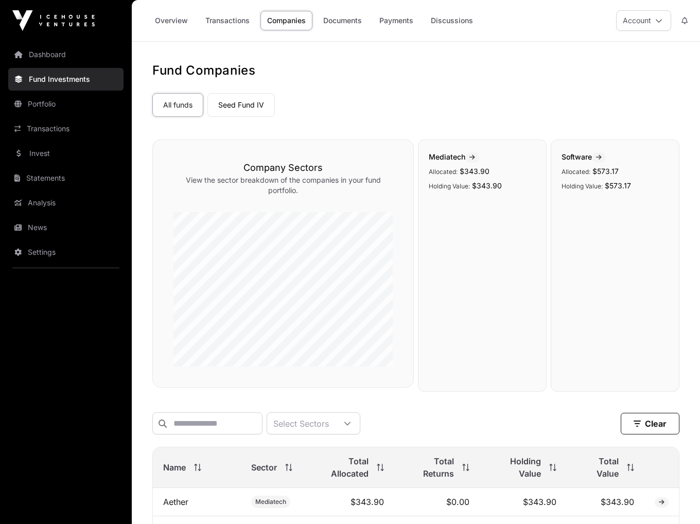
click at [263, 111] on link "Seed Fund IV" at bounding box center [240, 105] width 67 height 24
click at [58, 175] on link "Statements" at bounding box center [65, 178] width 115 height 23
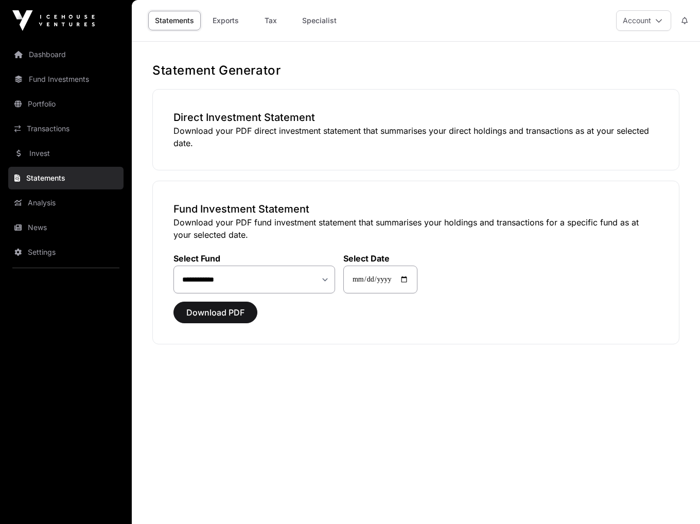
click at [56, 157] on link "Invest" at bounding box center [65, 153] width 115 height 23
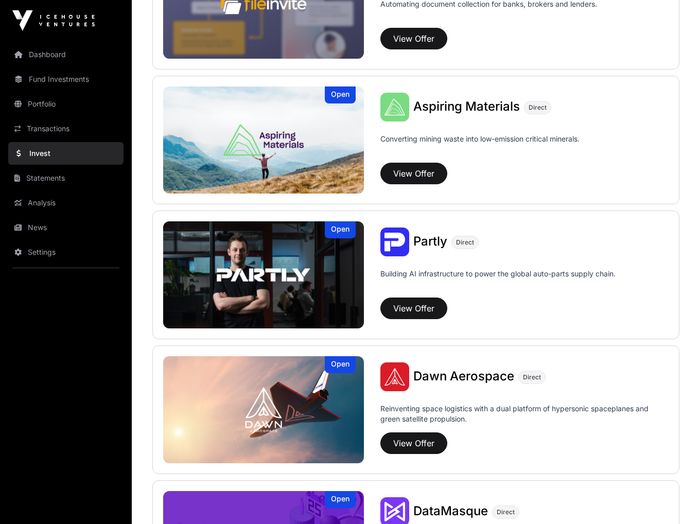
scroll to position [731, 0]
click at [414, 443] on button "View Offer" at bounding box center [413, 443] width 67 height 22
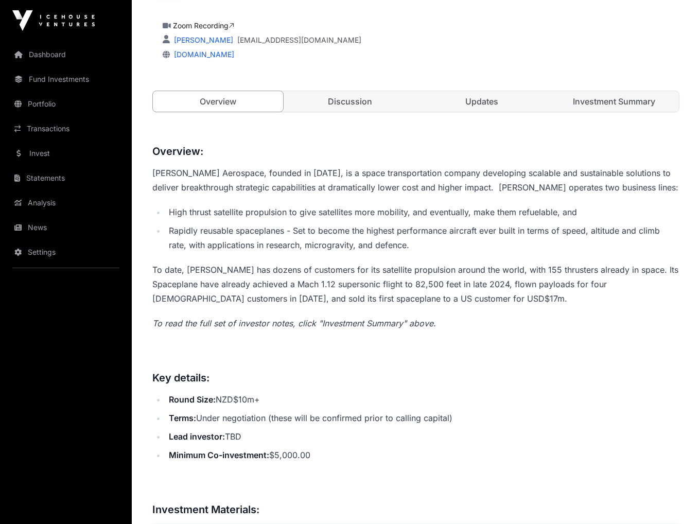
scroll to position [306, 0]
click at [354, 91] on link "Discussion" at bounding box center [350, 101] width 130 height 21
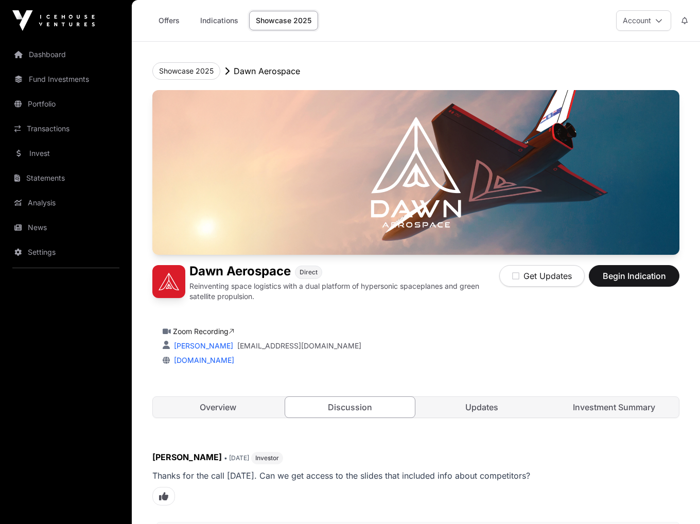
click at [484, 404] on link "Updates" at bounding box center [482, 407] width 130 height 21
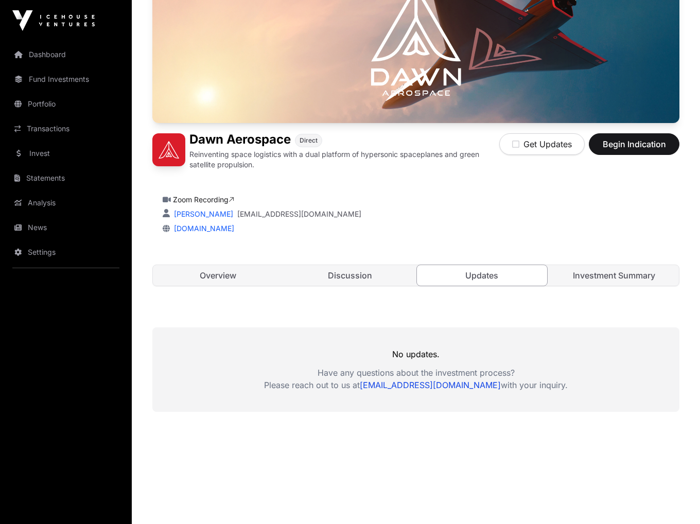
scroll to position [146, 0]
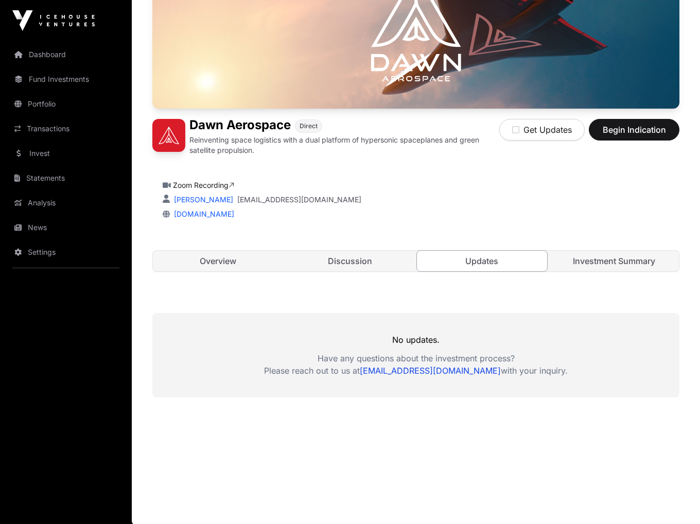
click at [583, 281] on div "[PERSON_NAME] Aerospace Direct Reinventing space logistics with a dual platform…" at bounding box center [415, 118] width 527 height 348
click at [592, 265] on link "Investment Summary" at bounding box center [614, 261] width 130 height 21
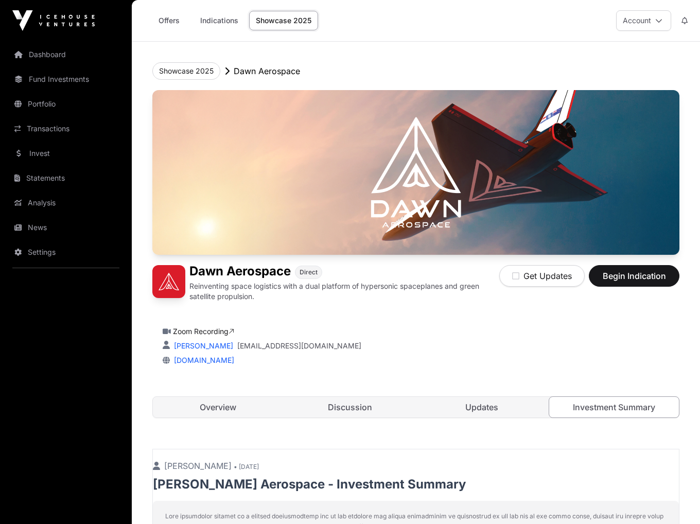
click at [213, 404] on link "Overview" at bounding box center [218, 407] width 130 height 21
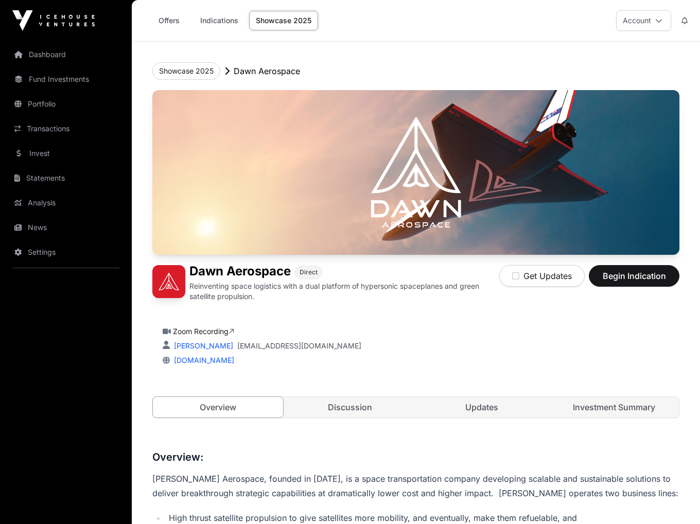
click at [323, 456] on h3 "Overview:" at bounding box center [415, 457] width 527 height 16
click at [46, 151] on link "Invest" at bounding box center [65, 153] width 115 height 23
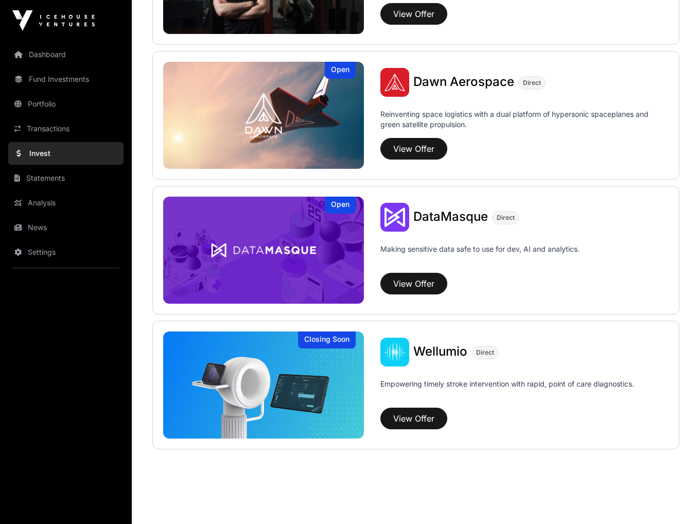
scroll to position [1035, 0]
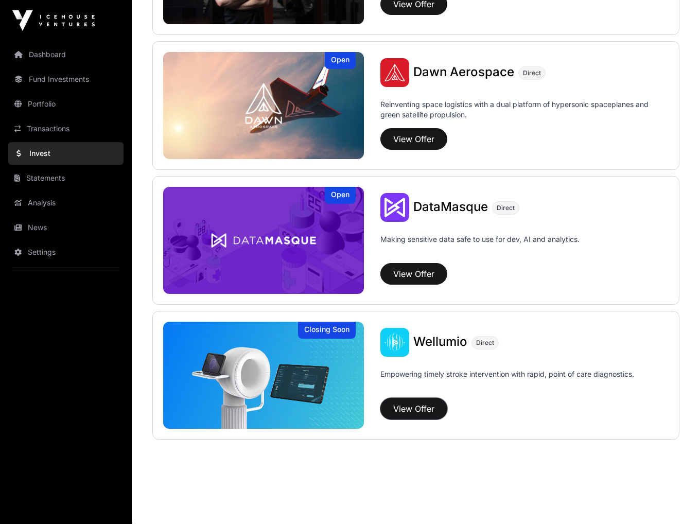
click at [423, 416] on button "View Offer" at bounding box center [413, 409] width 67 height 22
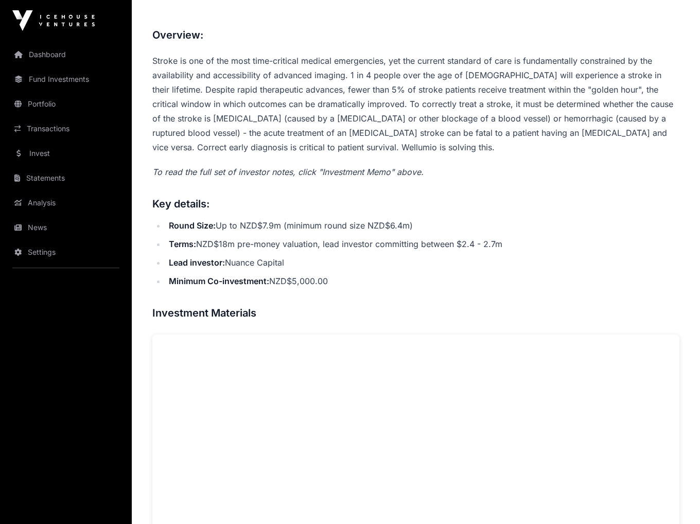
scroll to position [412, 0]
click at [331, 245] on li "Terms: NZD$18m pre-money valuation, lead investor committing between $2.4 - 2.7m" at bounding box center [422, 243] width 513 height 14
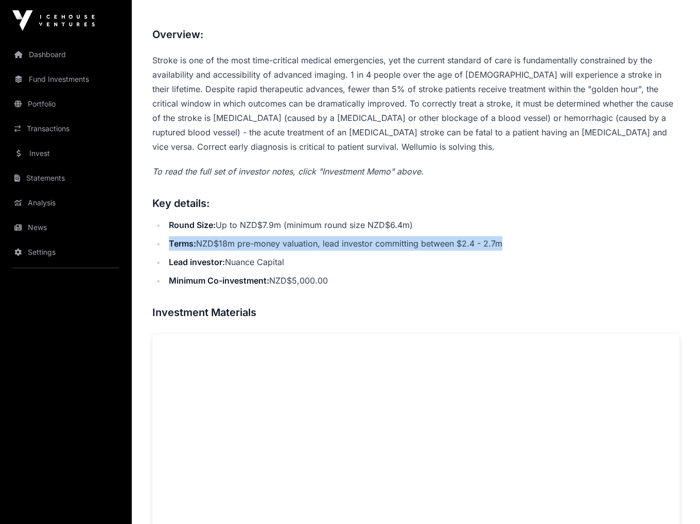
click at [331, 245] on li "Terms: NZD$18m pre-money valuation, lead investor committing between $2.4 - 2.7m" at bounding box center [422, 243] width 513 height 14
click at [368, 246] on li "Terms: NZD$18m pre-money valuation, lead investor committing between $2.4 - 2.7m" at bounding box center [422, 243] width 513 height 14
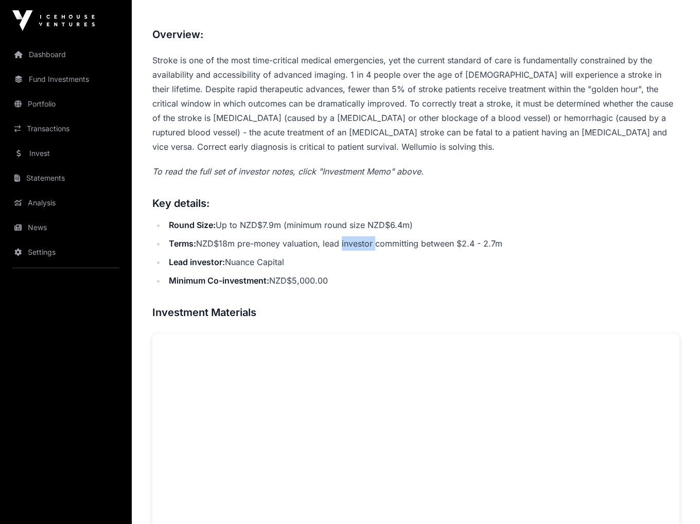
click at [368, 246] on li "Terms: NZD$18m pre-money valuation, lead investor committing between $2.4 - 2.7m" at bounding box center [422, 243] width 513 height 14
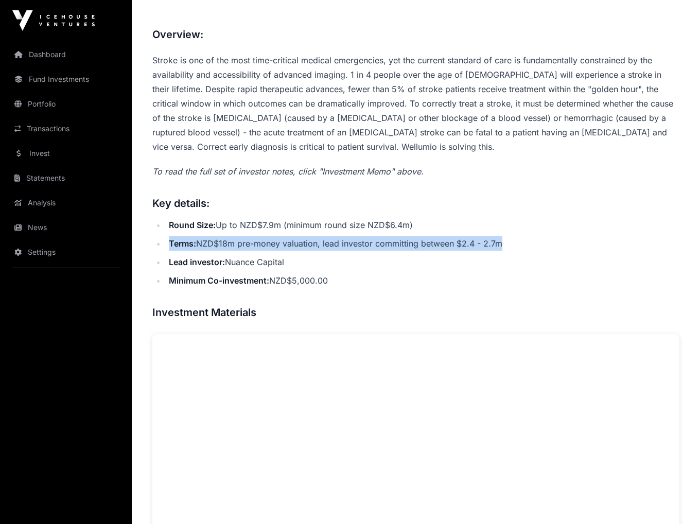
click at [368, 246] on li "Terms: NZD$18m pre-money valuation, lead investor committing between $2.4 - 2.7m" at bounding box center [422, 243] width 513 height 14
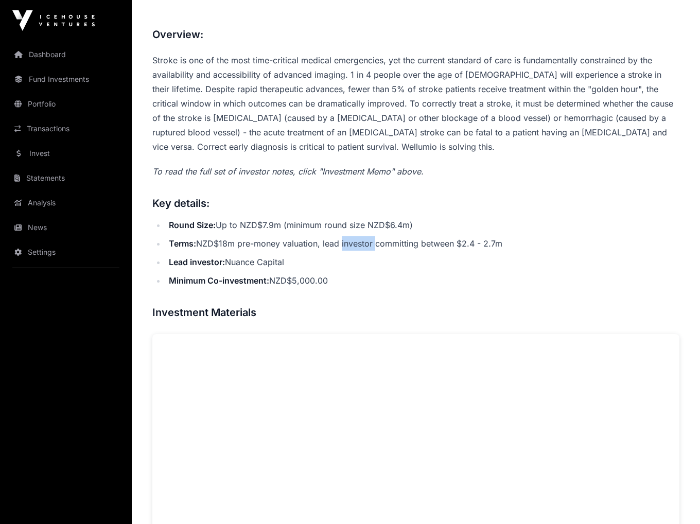
click at [368, 246] on li "Terms: NZD$18m pre-money valuation, lead investor committing between $2.4 - 2.7m" at bounding box center [422, 243] width 513 height 14
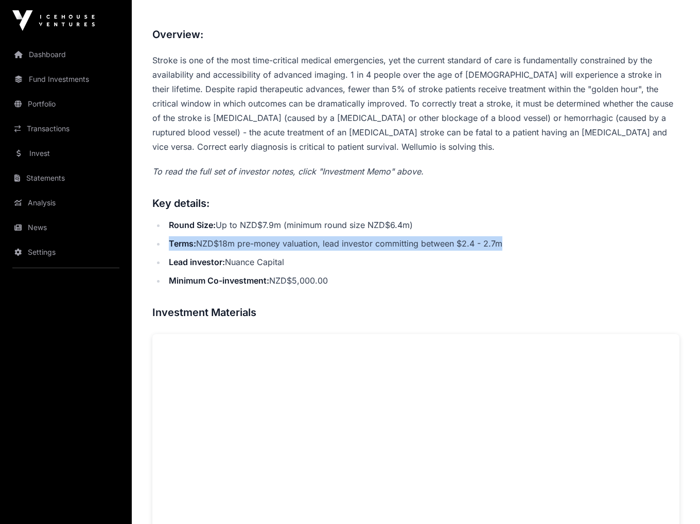
click at [368, 246] on li "Terms: NZD$18m pre-money valuation, lead investor committing between $2.4 - 2.7m" at bounding box center [422, 243] width 513 height 14
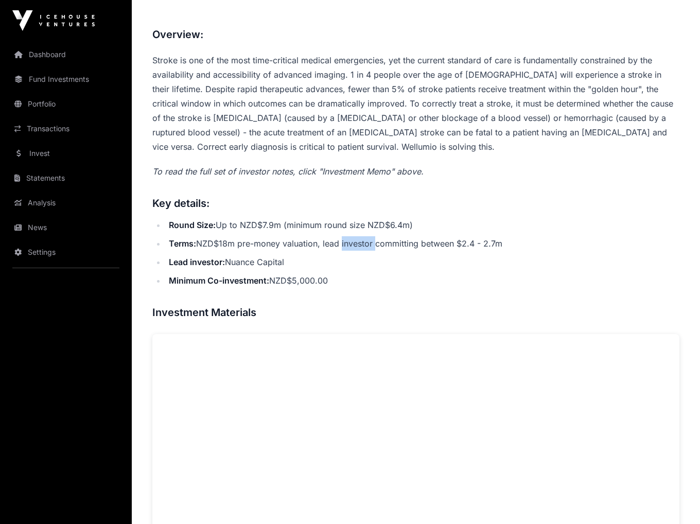
click at [368, 246] on li "Terms: NZD$18m pre-money valuation, lead investor committing between $2.4 - 2.7m" at bounding box center [422, 243] width 513 height 14
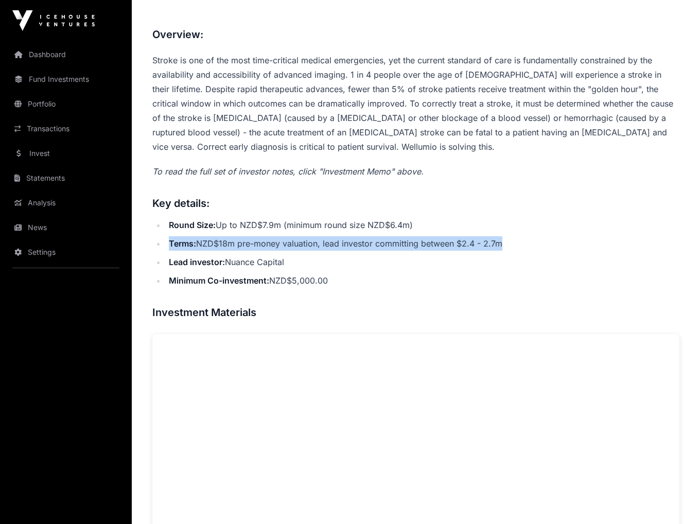
click at [368, 246] on li "Terms: NZD$18m pre-money valuation, lead investor committing between $2.4 - 2.7m" at bounding box center [422, 243] width 513 height 14
click at [310, 247] on li "Terms: NZD$18m pre-money valuation, lead investor committing between $2.4 - 2.7m" at bounding box center [422, 243] width 513 height 14
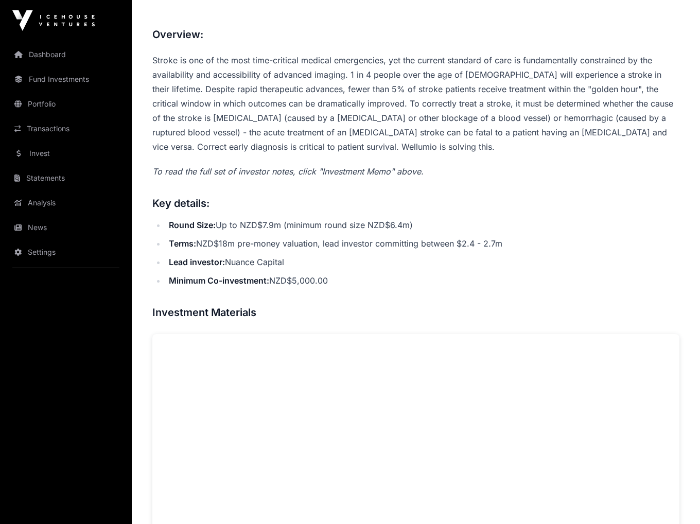
click at [309, 245] on li "Terms: NZD$18m pre-money valuation, lead investor committing between $2.4 - 2.7m" at bounding box center [422, 243] width 513 height 14
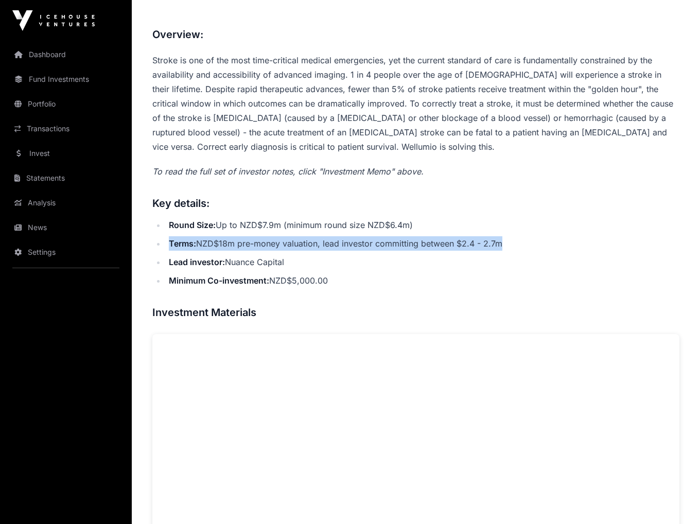
click at [309, 245] on li "Terms: NZD$18m pre-money valuation, lead investor committing between $2.4 - 2.7m" at bounding box center [422, 243] width 513 height 14
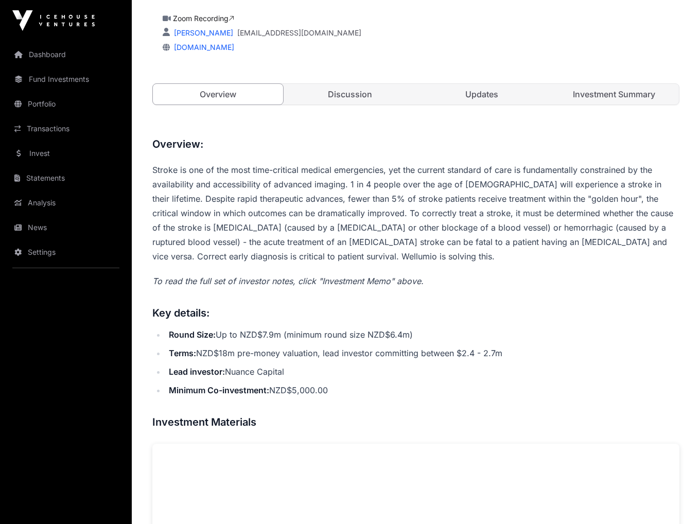
scroll to position [301, 0]
click at [599, 95] on link "Investment Summary" at bounding box center [614, 94] width 130 height 21
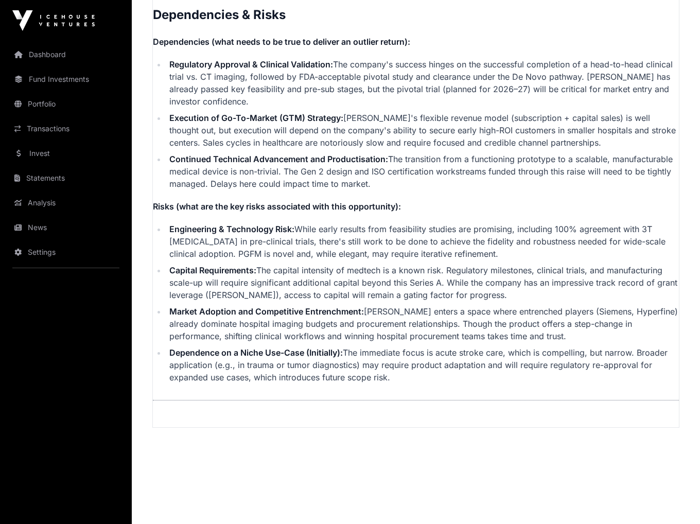
scroll to position [2747, 0]
